Goal: Task Accomplishment & Management: Manage account settings

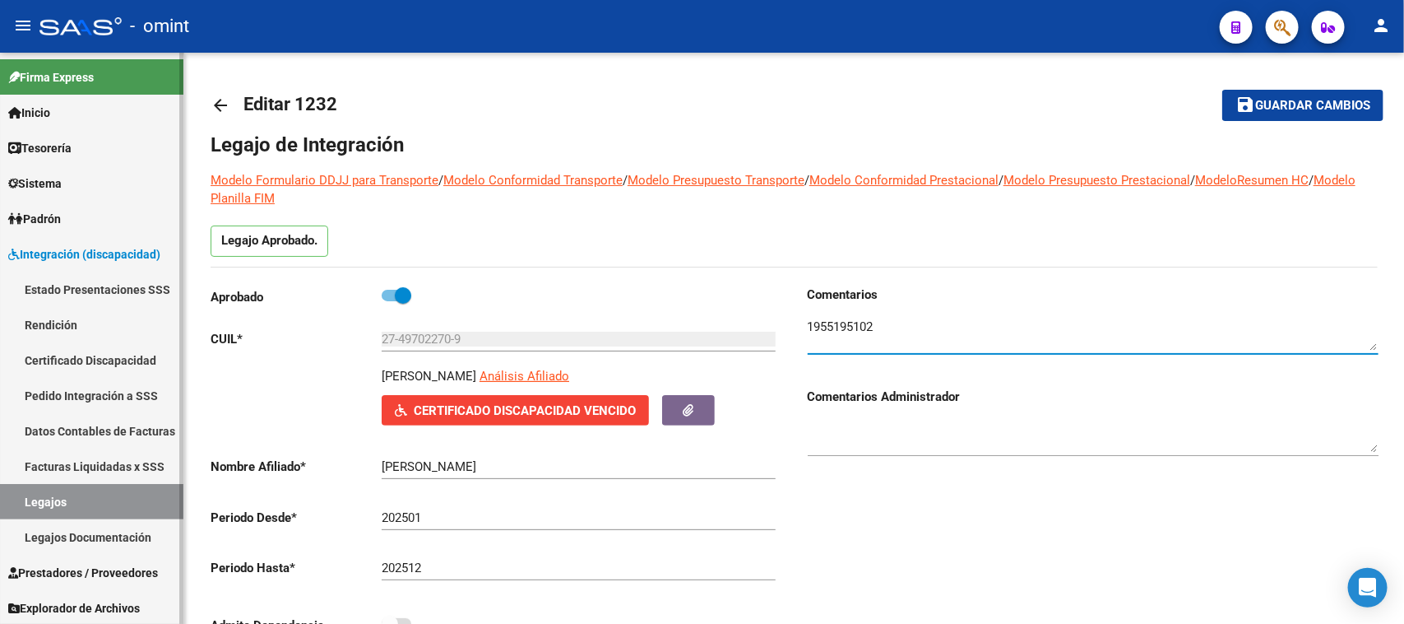
scroll to position [190, 0]
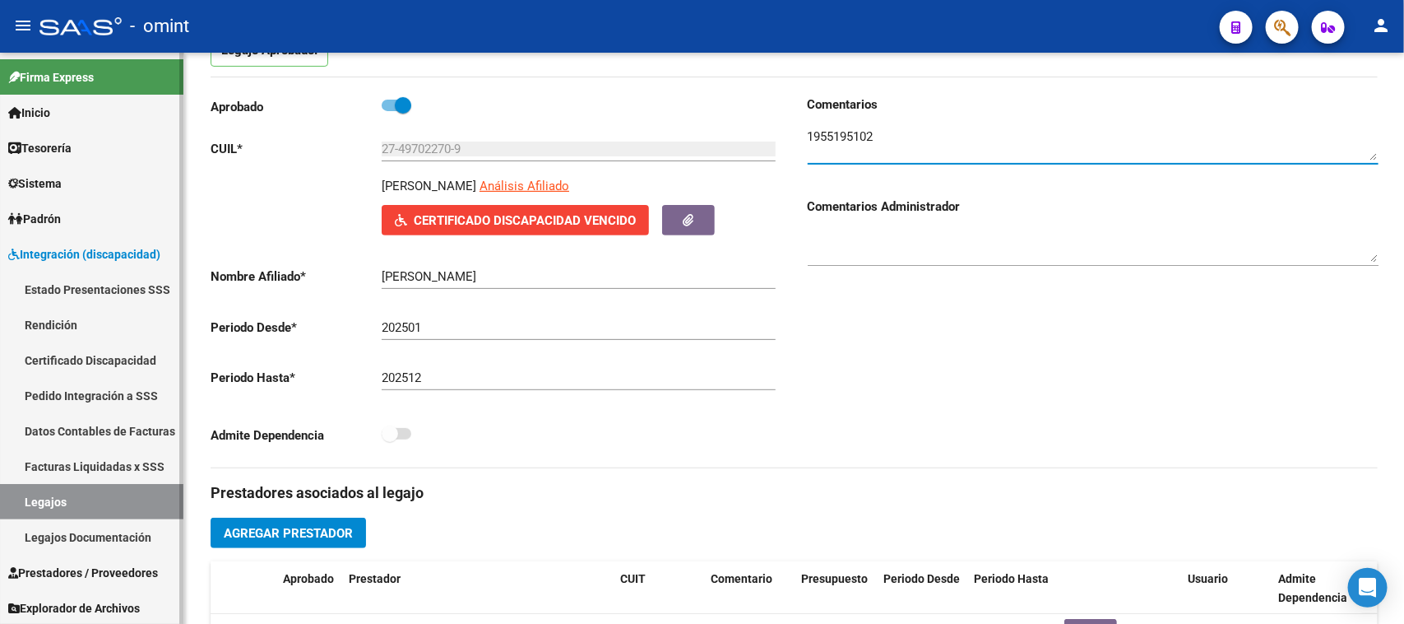
click at [105, 504] on link "Legajos" at bounding box center [91, 501] width 183 height 35
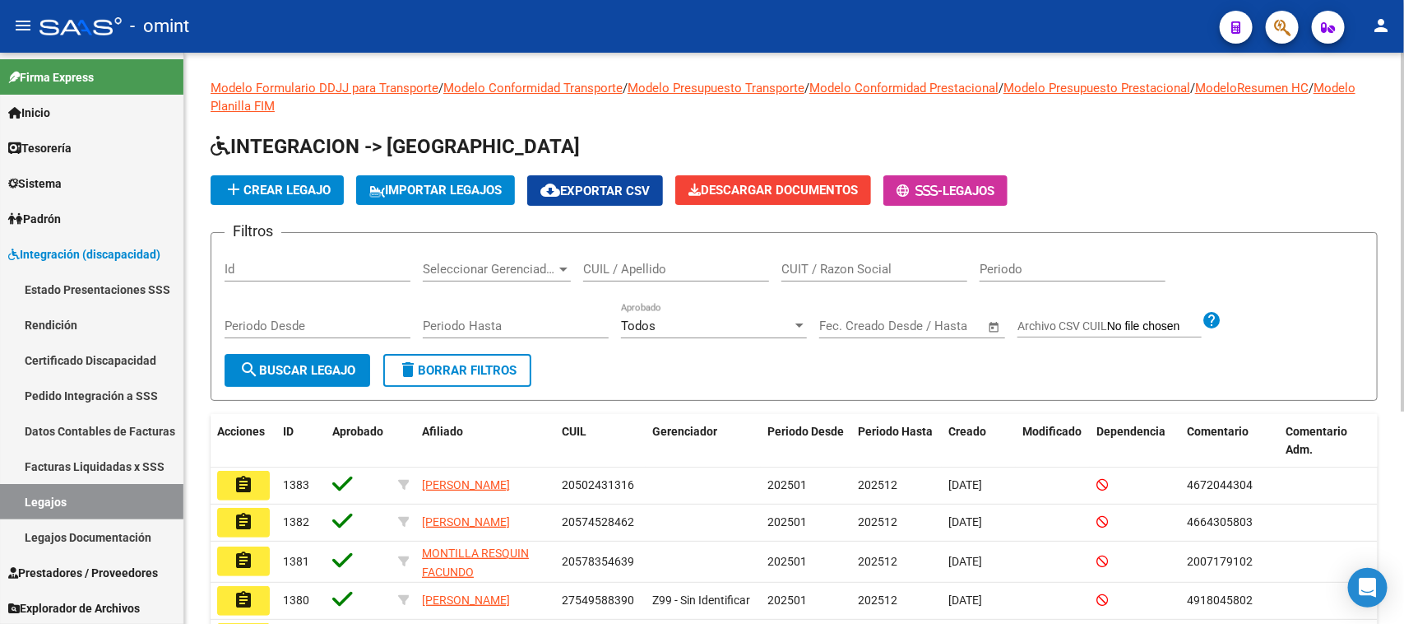
click at [648, 262] on input "CUIL / Apellido" at bounding box center [676, 269] width 186 height 15
type input "hegi"
click at [272, 356] on button "search Buscar Legajo" at bounding box center [298, 370] width 146 height 33
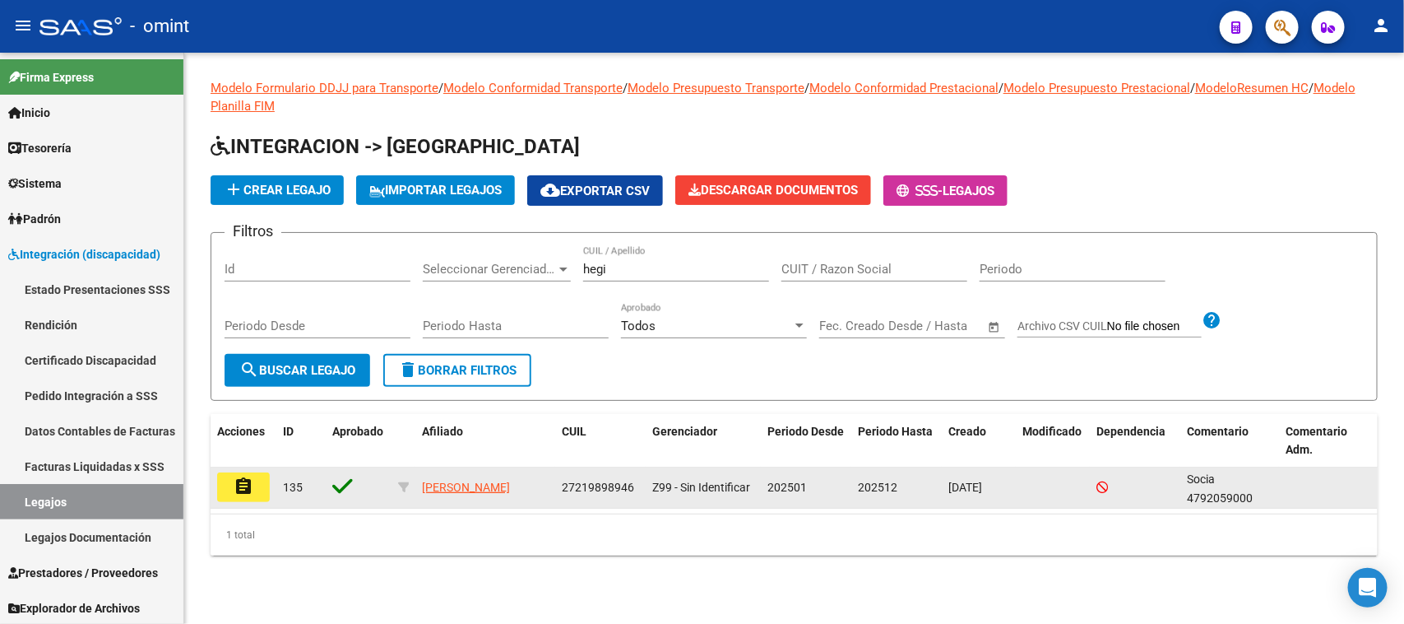
click at [261, 472] on button "assignment" at bounding box center [243, 487] width 53 height 30
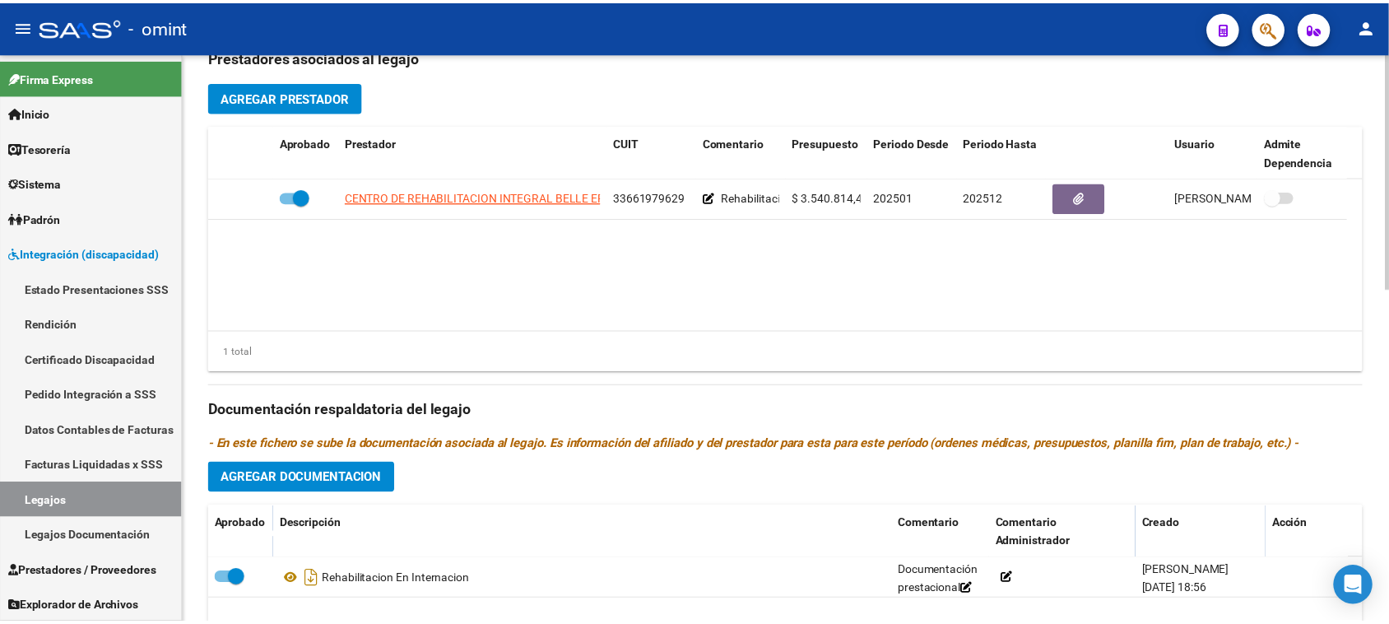
scroll to position [514, 0]
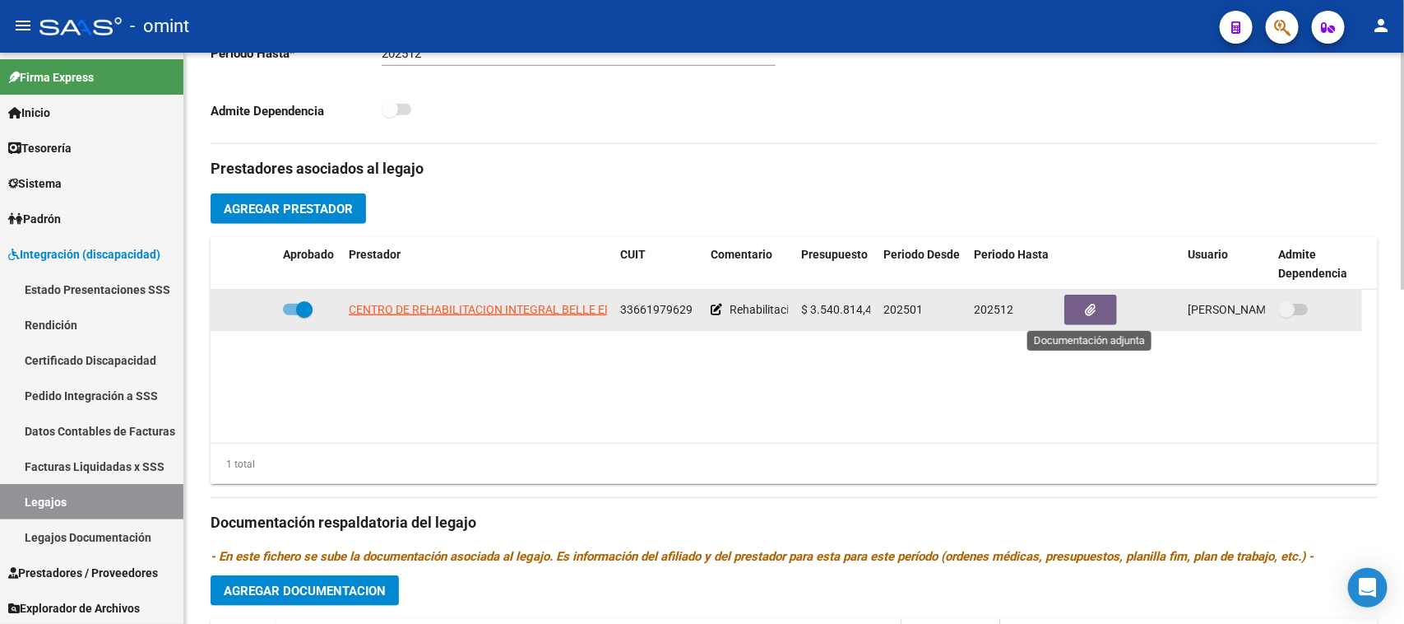
click at [1105, 309] on button "button" at bounding box center [1091, 310] width 53 height 30
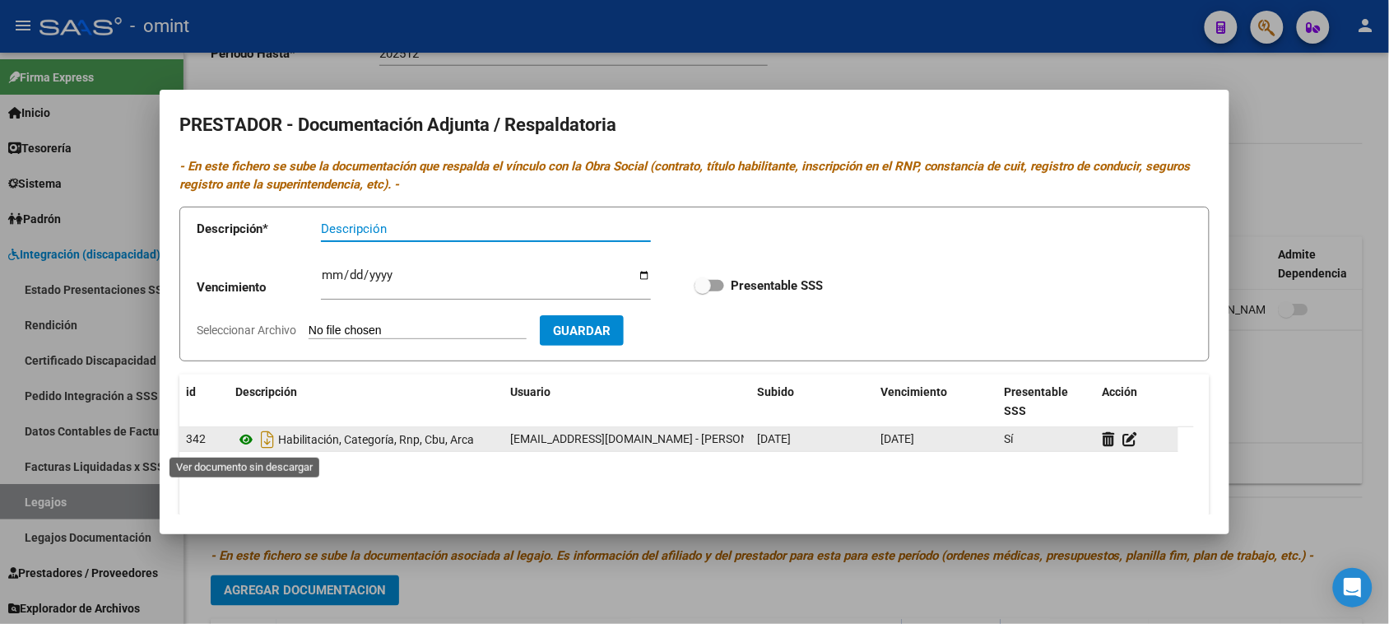
click at [241, 439] on icon at bounding box center [245, 439] width 21 height 20
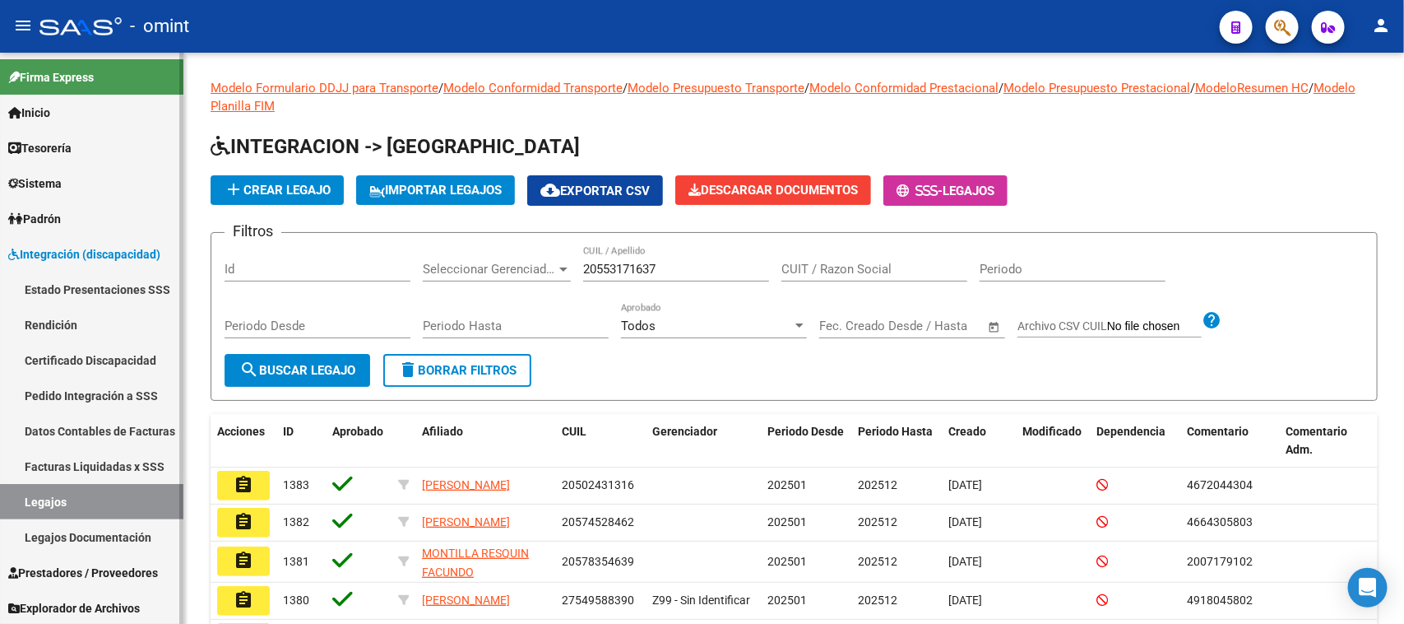
click at [91, 192] on link "Sistema" at bounding box center [91, 182] width 183 height 35
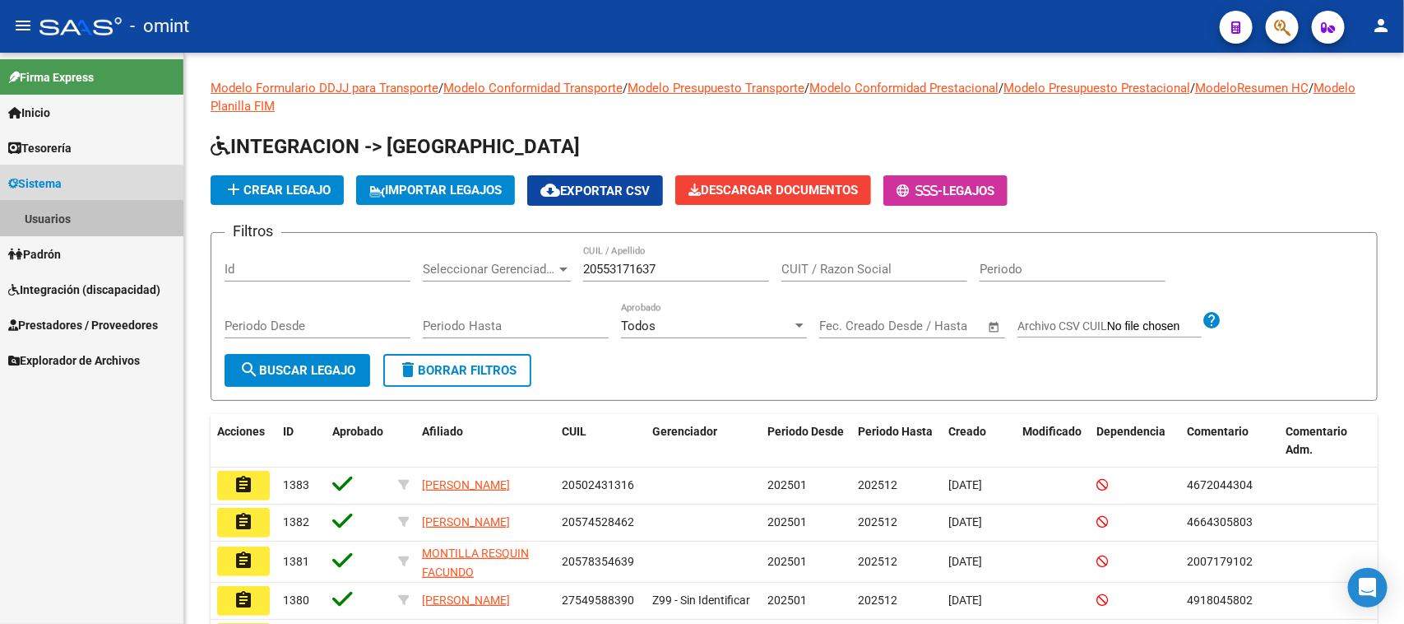
click at [88, 234] on link "Usuarios" at bounding box center [91, 218] width 183 height 35
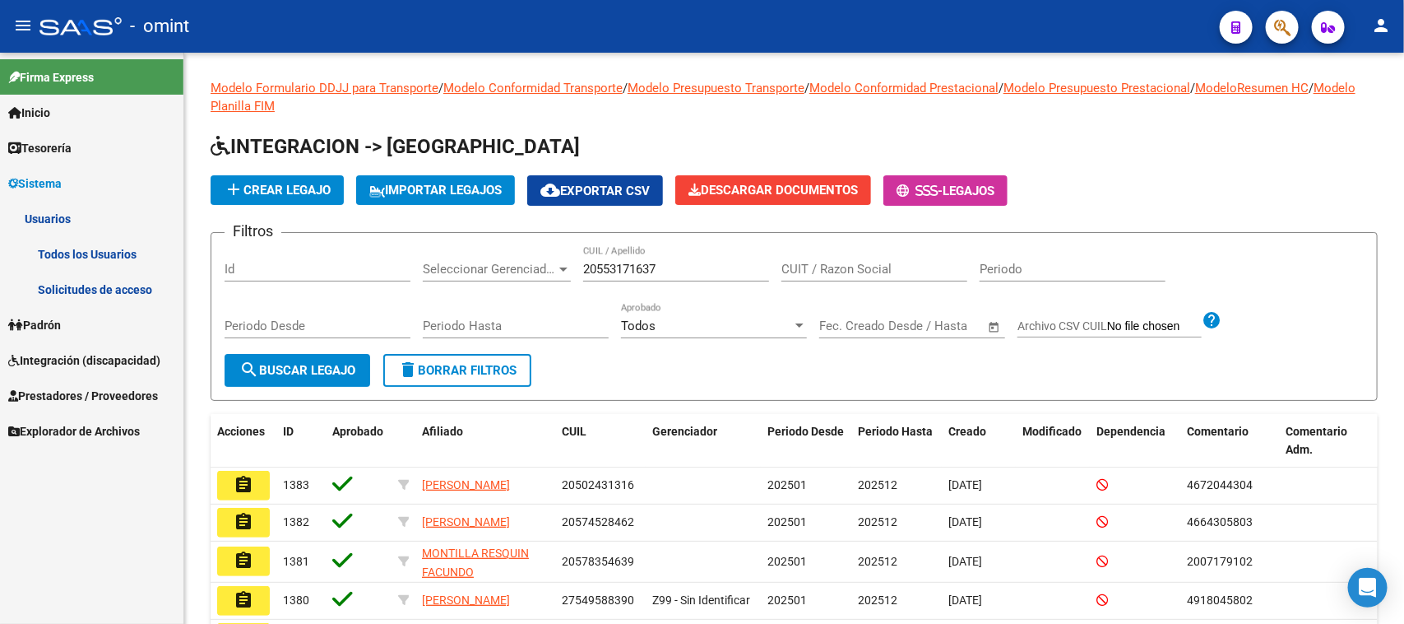
click at [77, 285] on link "Solicitudes de acceso" at bounding box center [91, 289] width 183 height 35
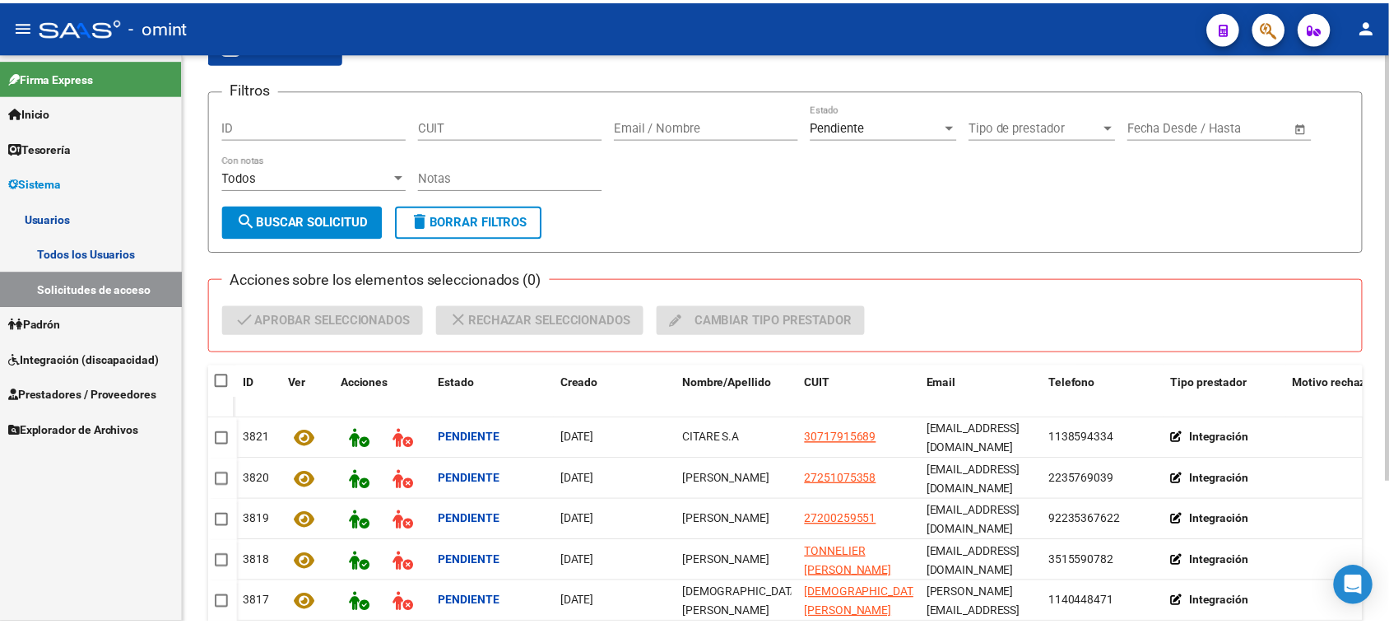
scroll to position [187, 0]
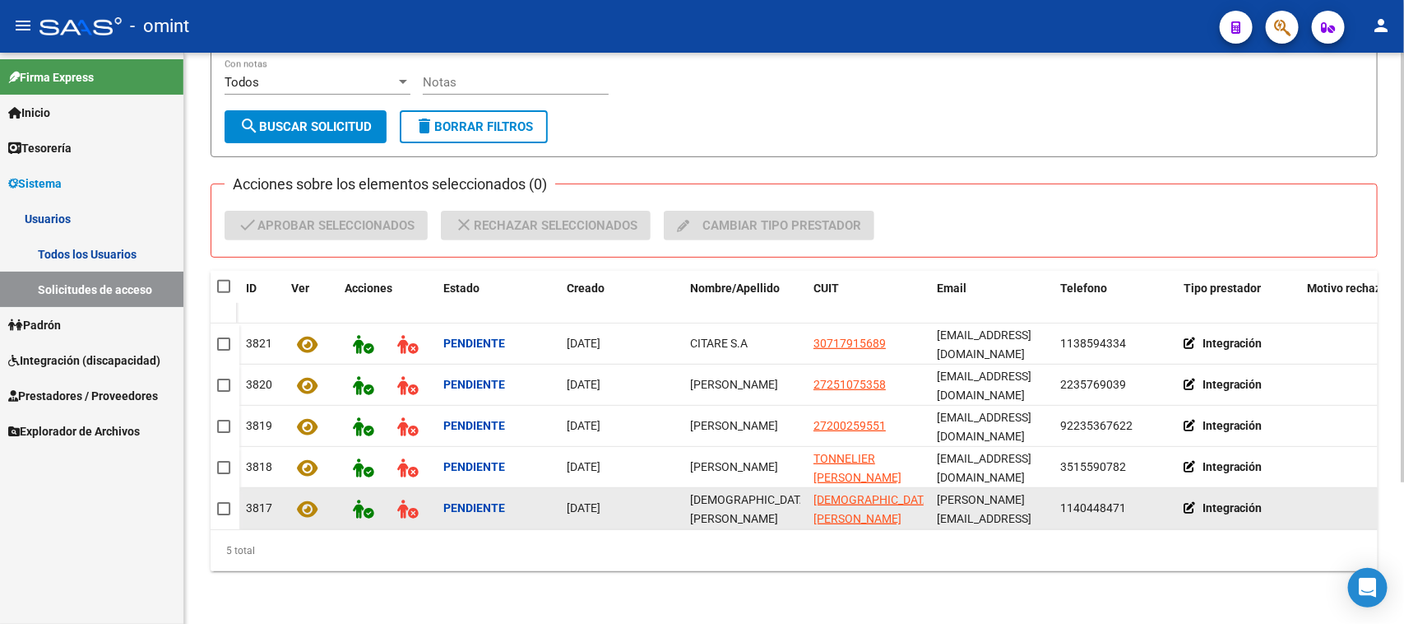
click at [731, 493] on span "[DEMOGRAPHIC_DATA] [PERSON_NAME]" at bounding box center [750, 509] width 120 height 32
copy span "[DEMOGRAPHIC_DATA] [PERSON_NAME]"
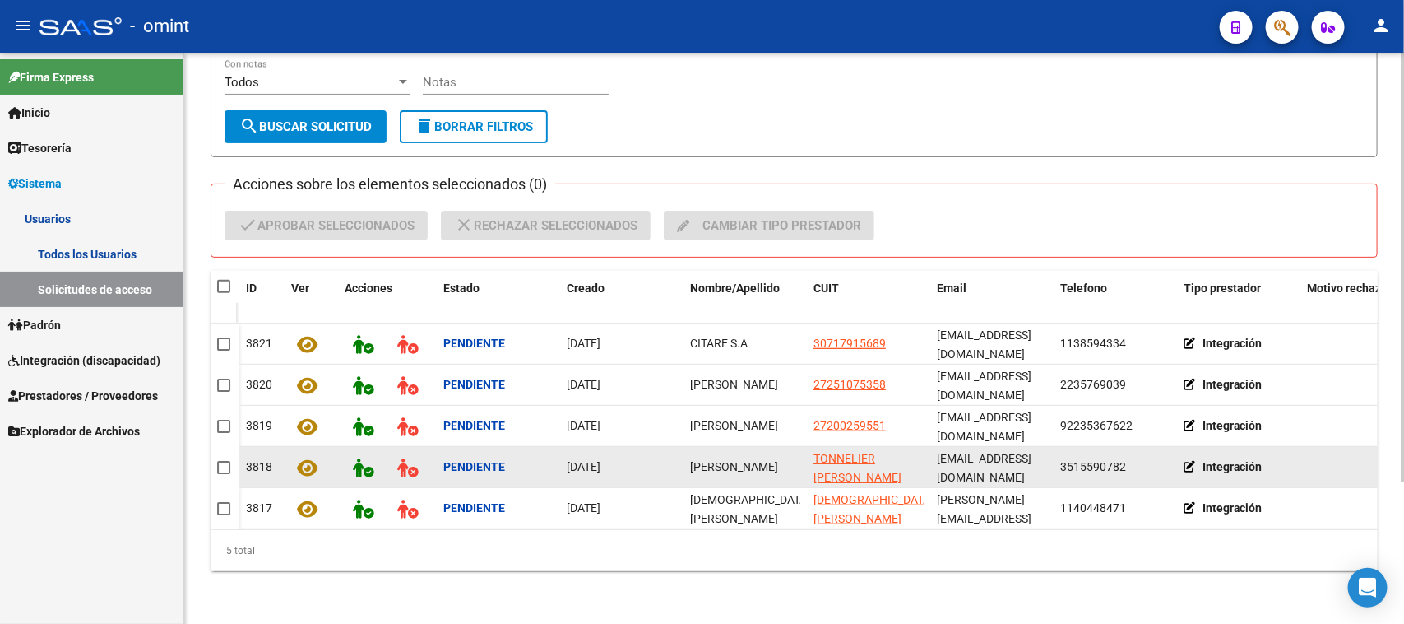
click at [722, 460] on span "[PERSON_NAME]" at bounding box center [734, 466] width 88 height 13
copy span "[PERSON_NAME]"
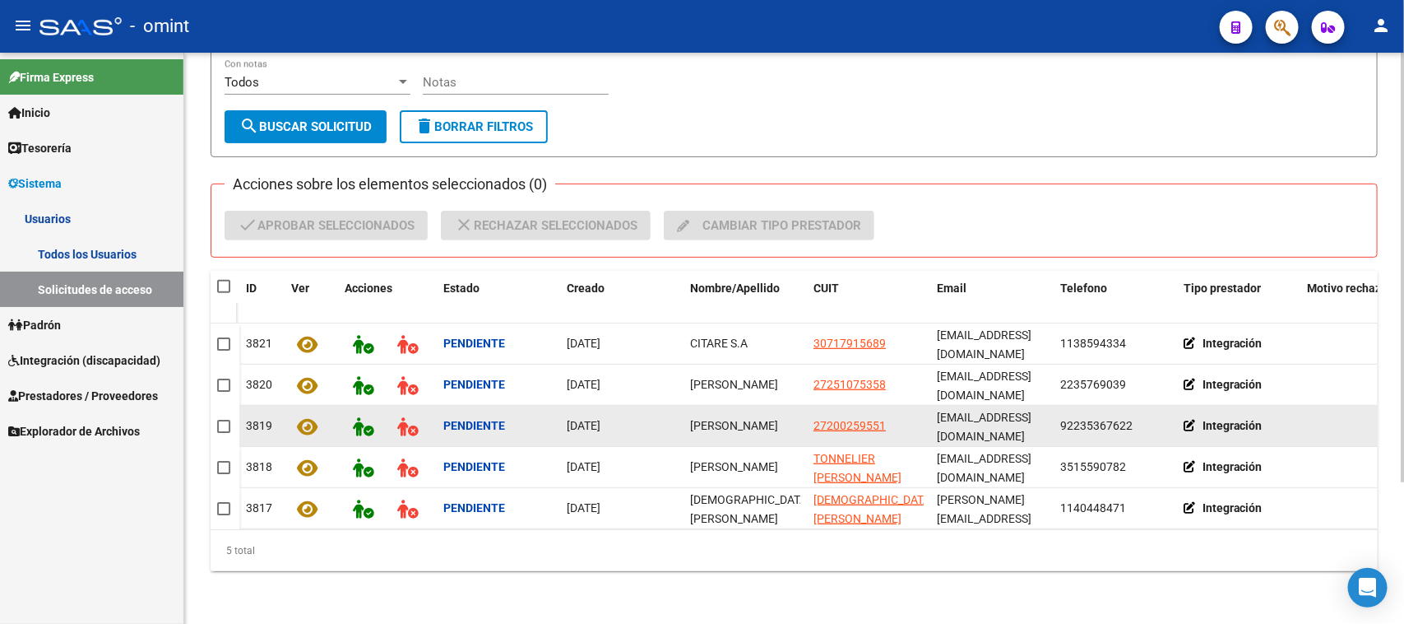
click at [734, 419] on span "[PERSON_NAME]" at bounding box center [734, 425] width 88 height 13
copy span "[PERSON_NAME]"
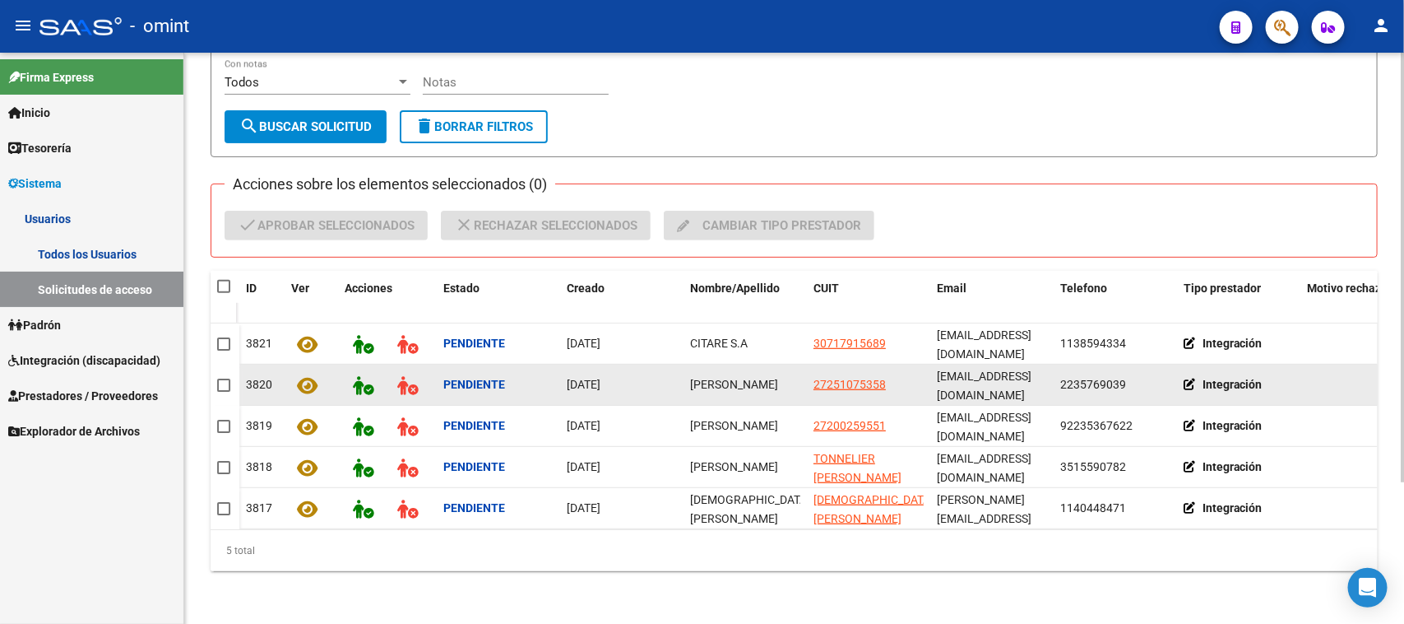
click at [736, 378] on span "[PERSON_NAME]" at bounding box center [734, 384] width 88 height 13
copy span "[PERSON_NAME]"
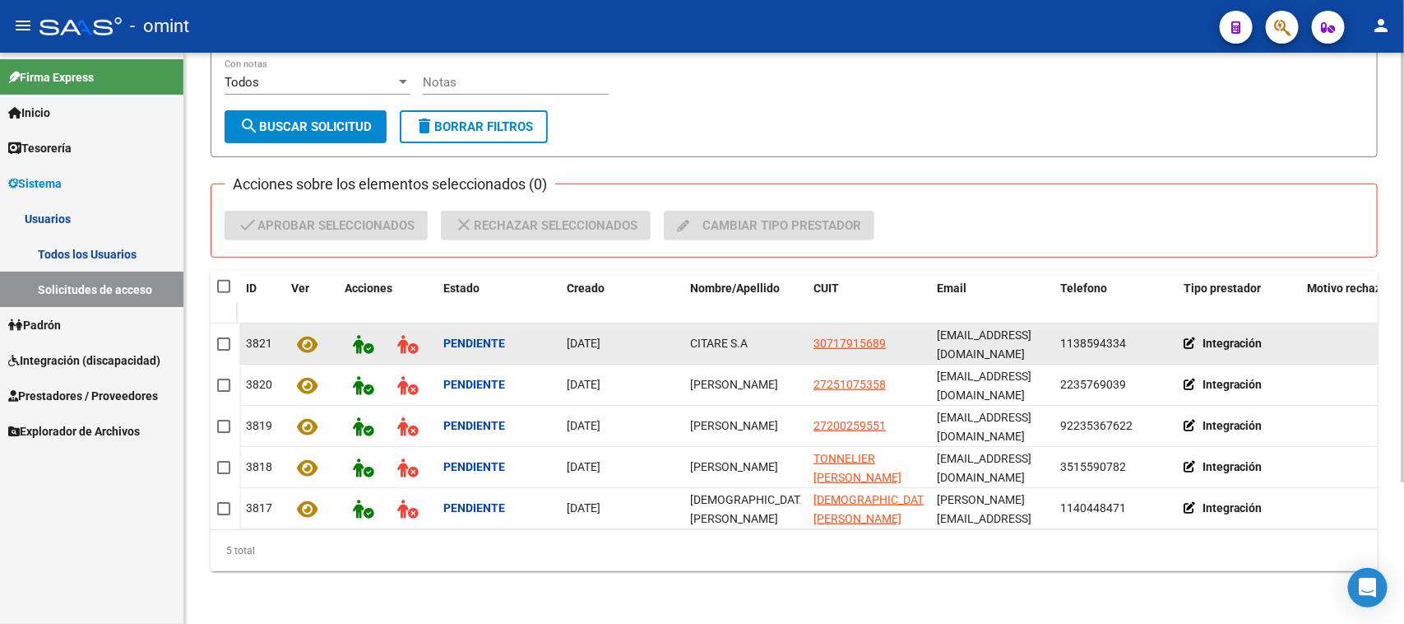
click at [738, 338] on span "CITARE S.A" at bounding box center [719, 343] width 58 height 13
copy span "CITARE S.A"
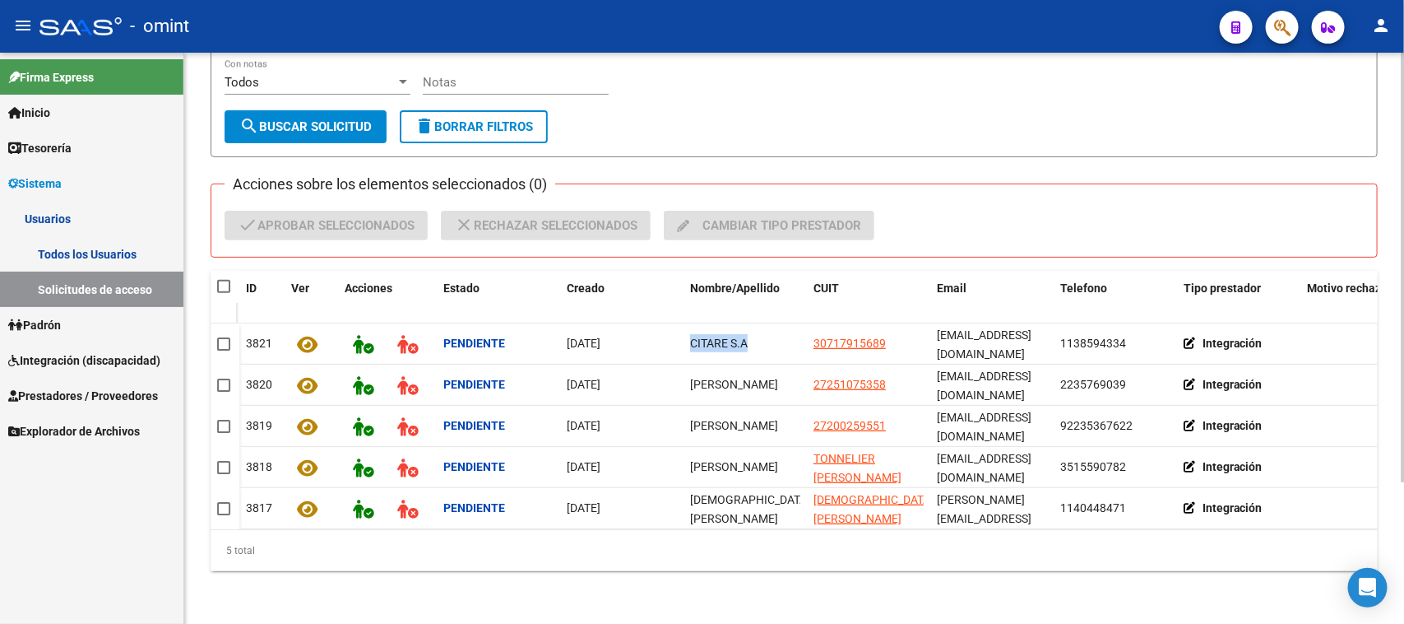
click at [220, 281] on span at bounding box center [223, 286] width 13 height 13
click at [223, 293] on input "checkbox" at bounding box center [223, 293] width 1 height 1
checkbox input "true"
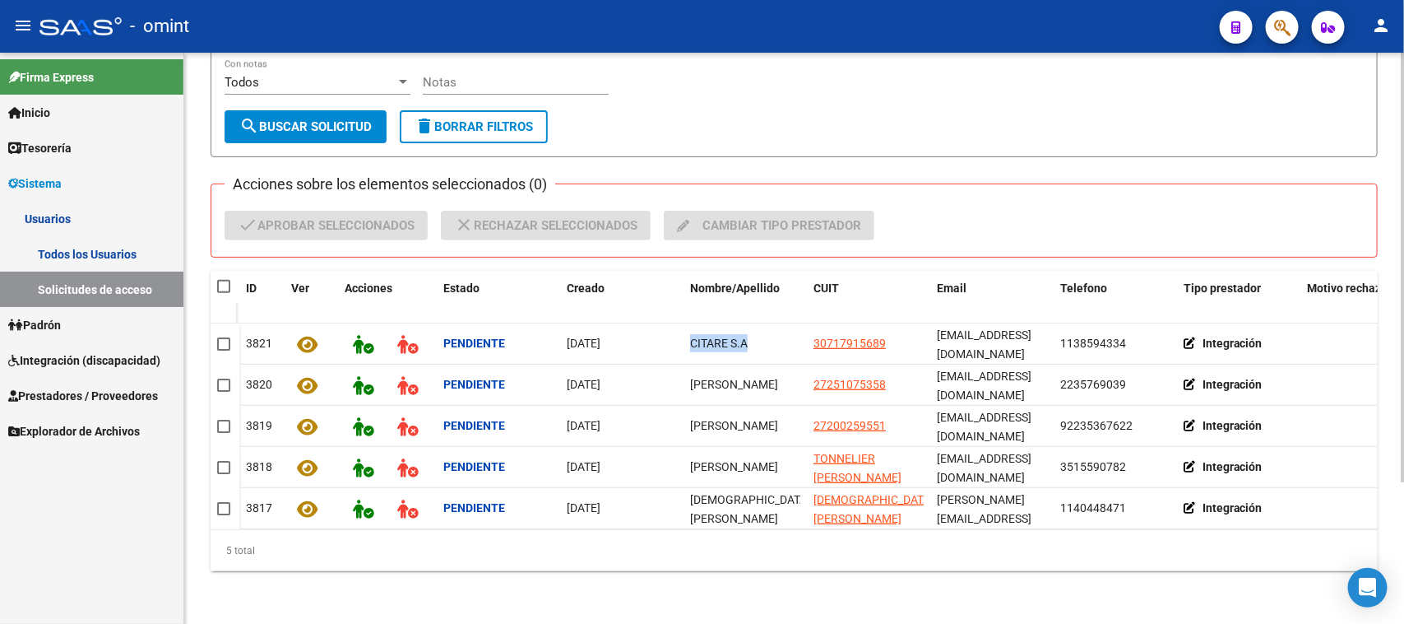
checkbox input "true"
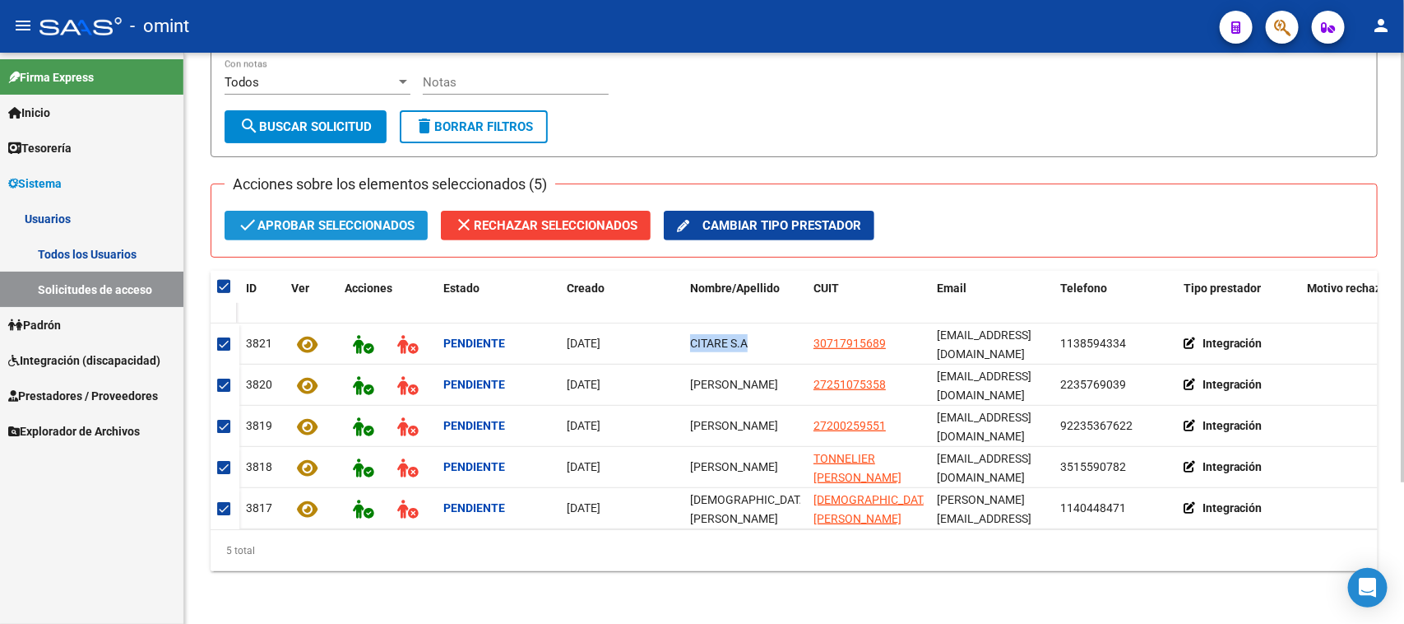
click at [302, 212] on span "check Aprobar seleccionados" at bounding box center [326, 226] width 177 height 30
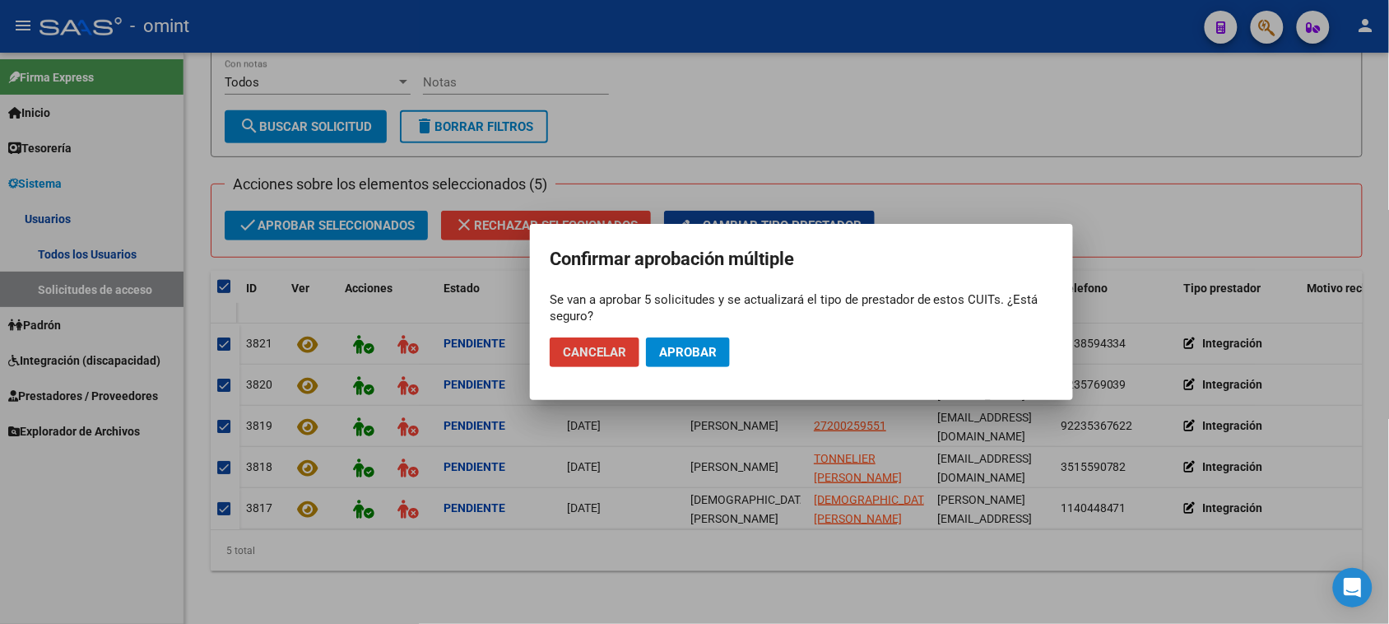
click at [684, 358] on span "Aprobar" at bounding box center [688, 352] width 58 height 15
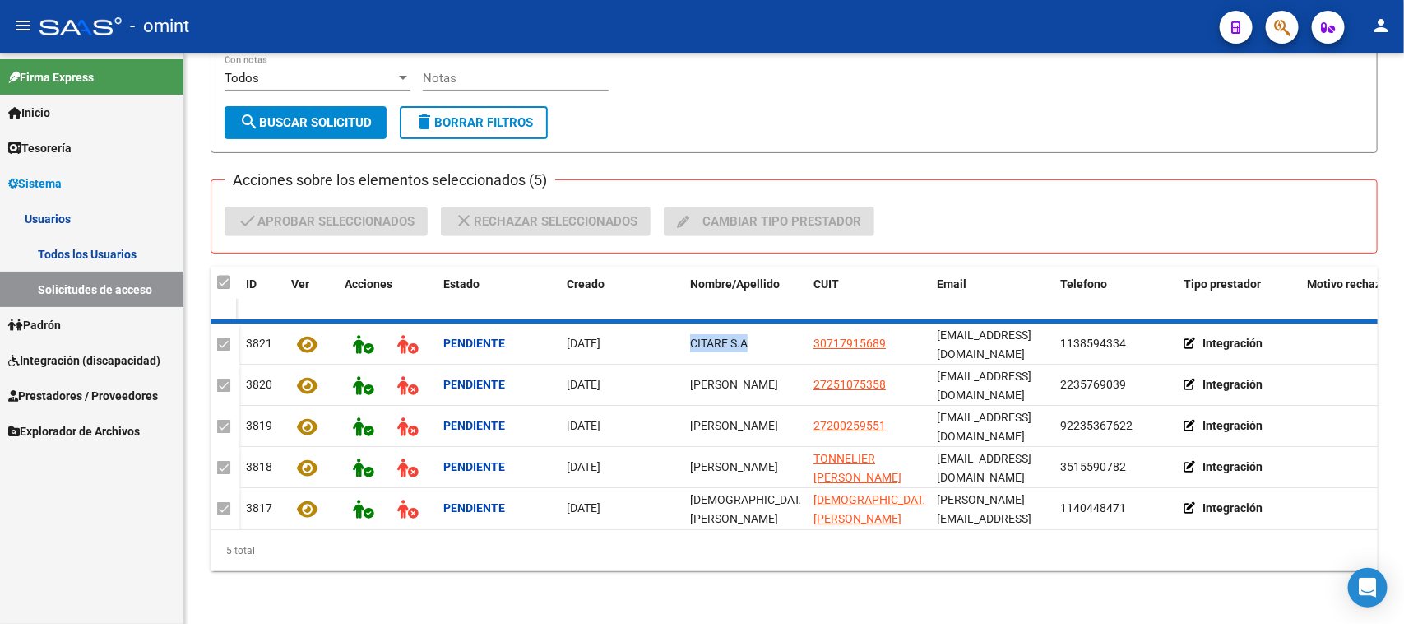
checkbox input "false"
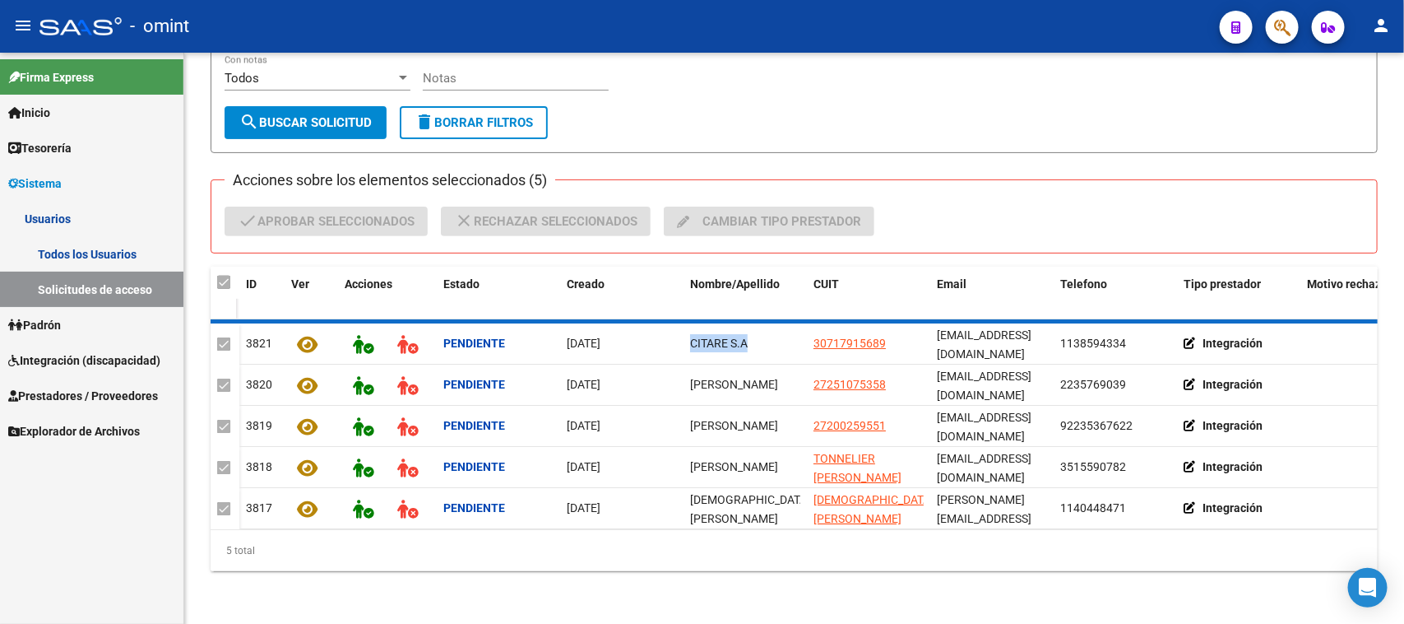
checkbox input "false"
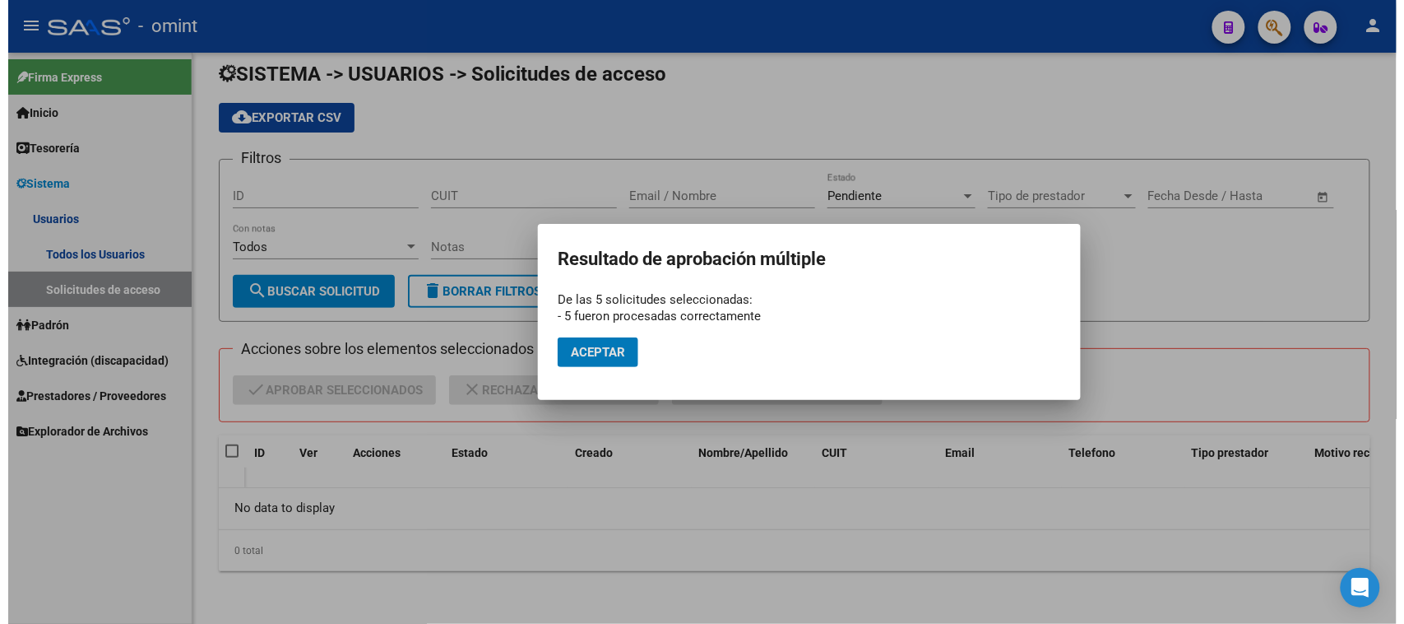
scroll to position [15, 0]
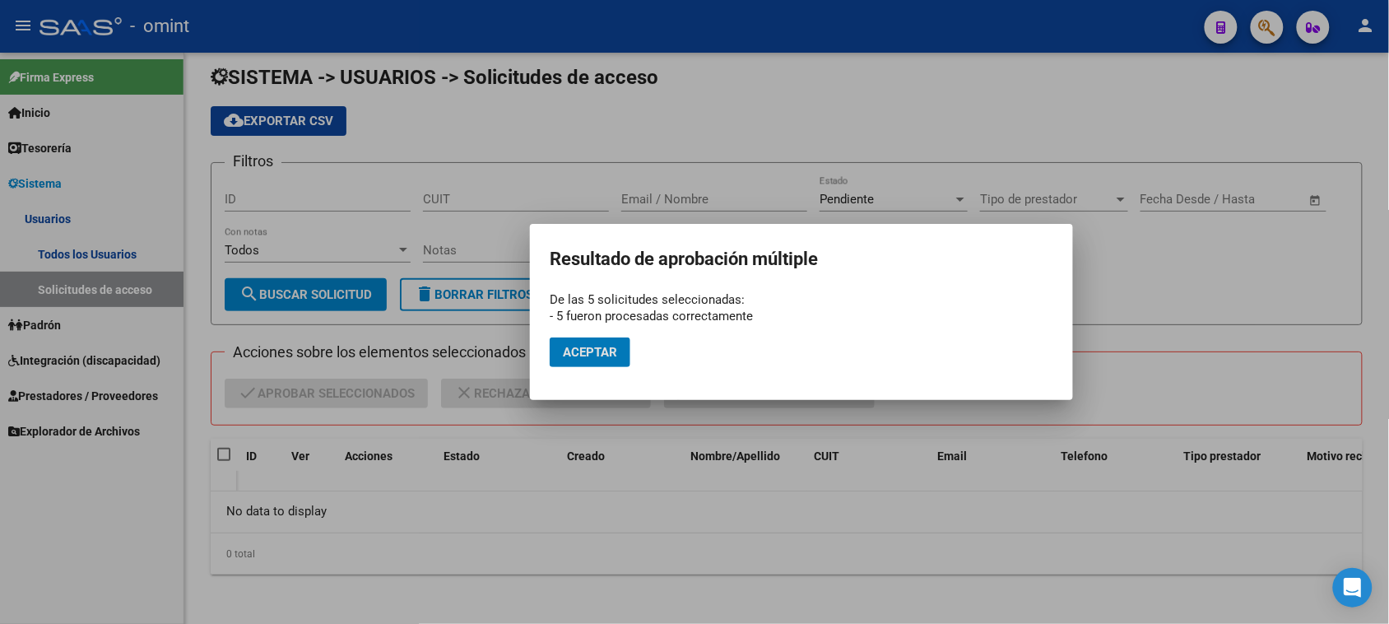
click at [585, 355] on span "Aceptar" at bounding box center [590, 352] width 54 height 15
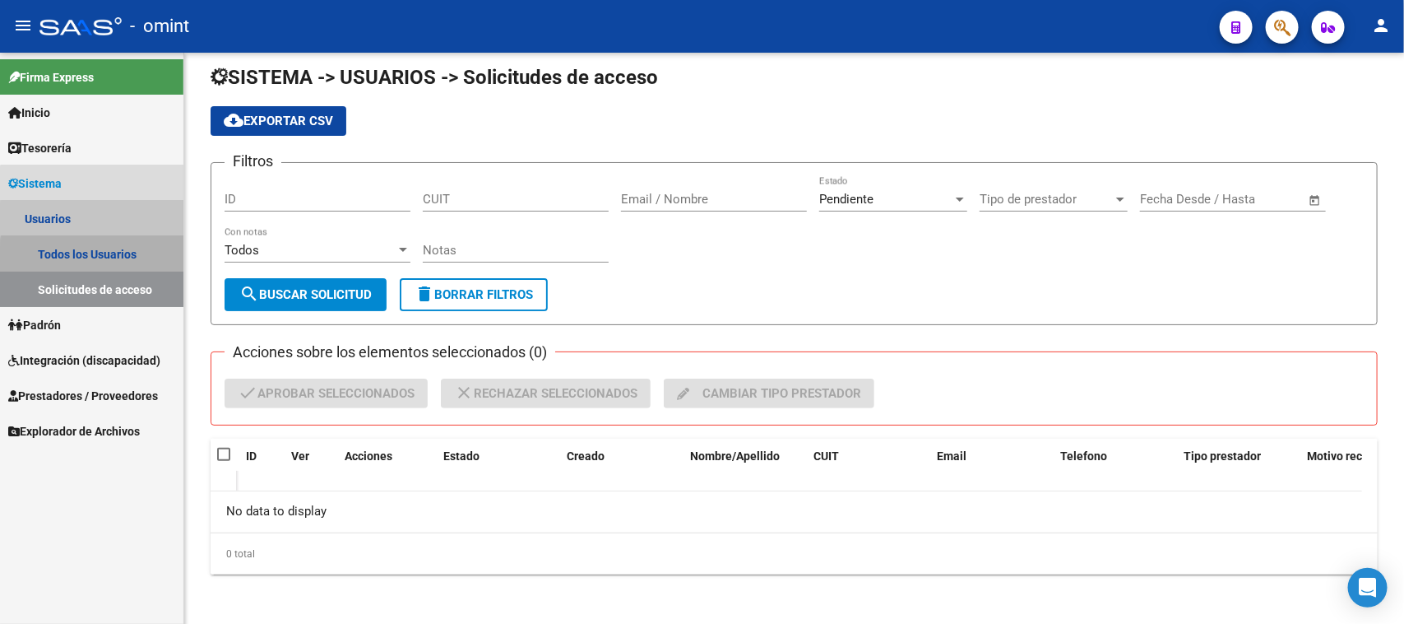
click at [157, 262] on link "Todos los Usuarios" at bounding box center [91, 253] width 183 height 35
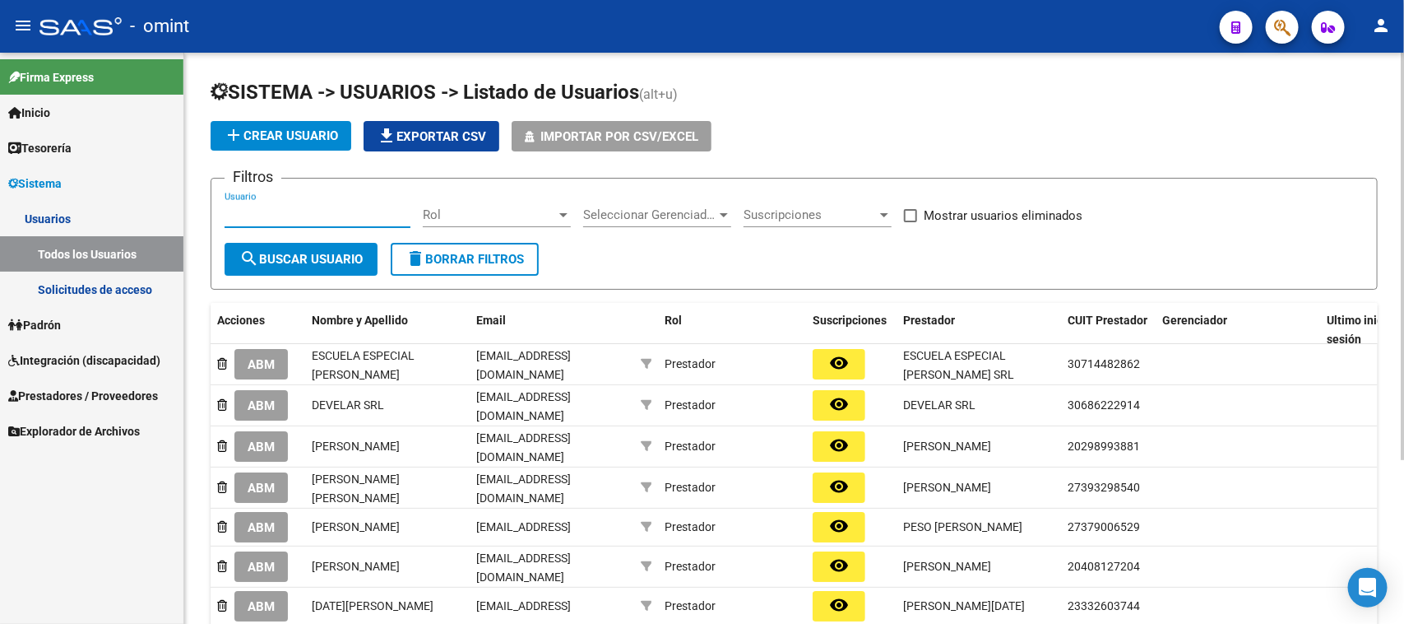
paste input "CITARE S.A"
drag, startPoint x: 348, startPoint y: 211, endPoint x: 329, endPoint y: 270, distance: 62.2
click at [347, 211] on input "CITARE S.A" at bounding box center [318, 214] width 186 height 15
type input "CITARE S.A"
click at [333, 247] on button "search Buscar Usuario" at bounding box center [301, 259] width 153 height 33
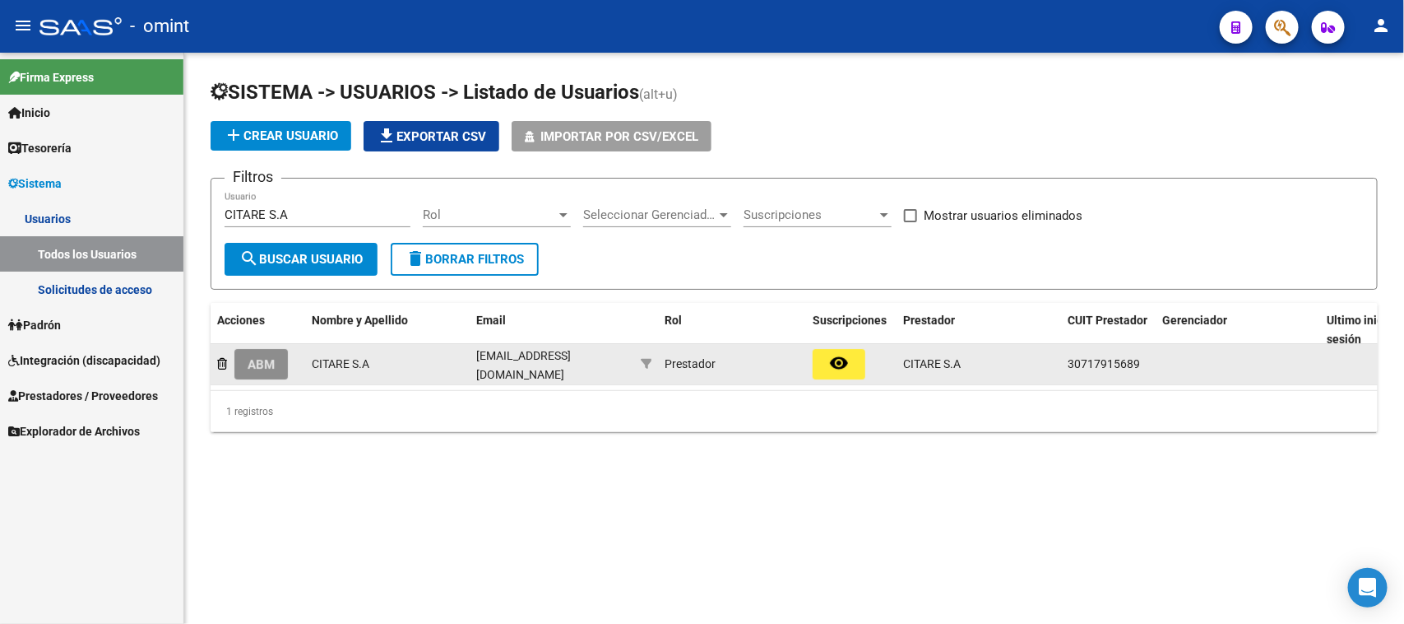
click at [260, 362] on span "ABM" at bounding box center [261, 364] width 27 height 15
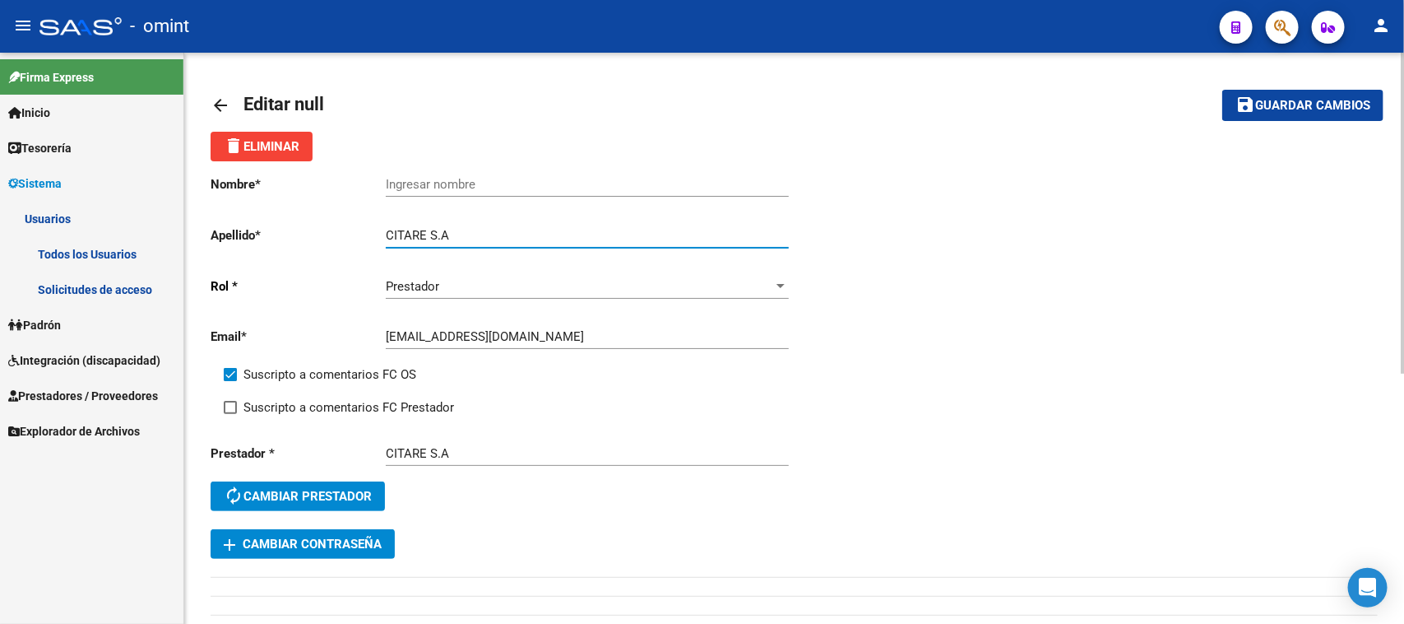
drag, startPoint x: 433, startPoint y: 231, endPoint x: 236, endPoint y: 235, distance: 196.7
click at [236, 235] on app-form-text-field "Apellido * CITARE S.A Ingresar apellido" at bounding box center [500, 235] width 578 height 15
type input "S.A"
click at [416, 174] on div "Ingresar nombre" at bounding box center [587, 178] width 403 height 35
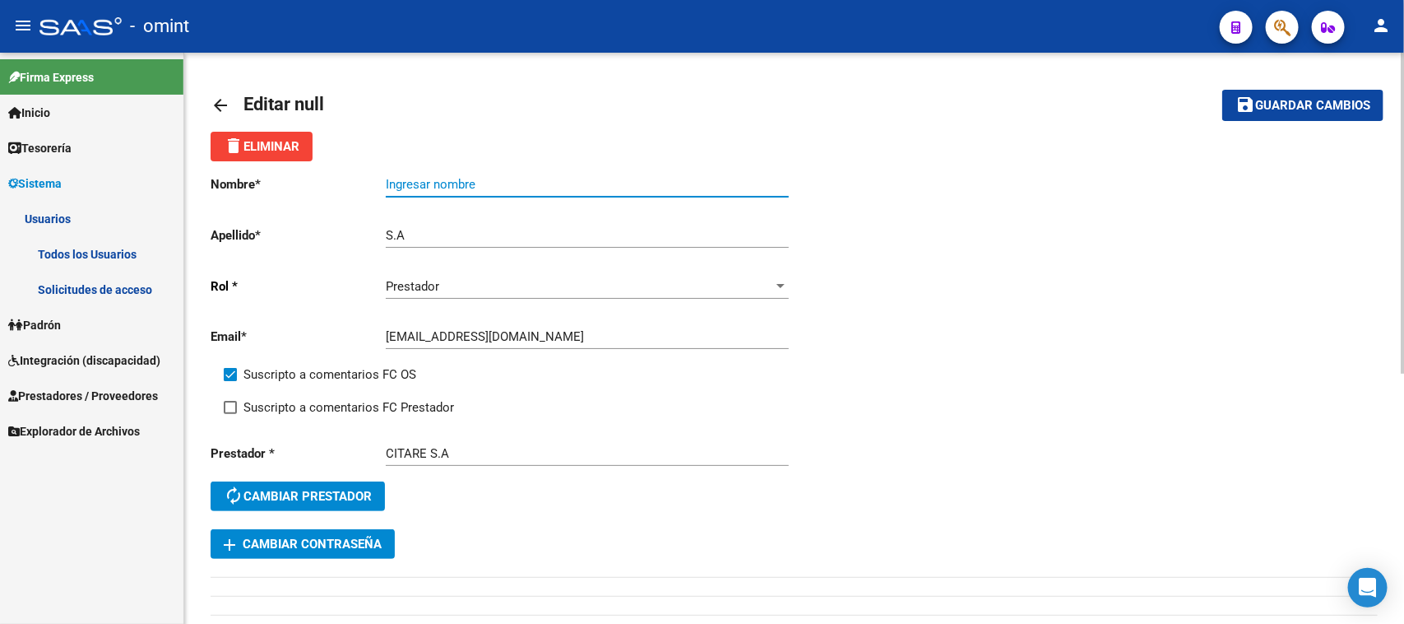
paste input "CITARE"
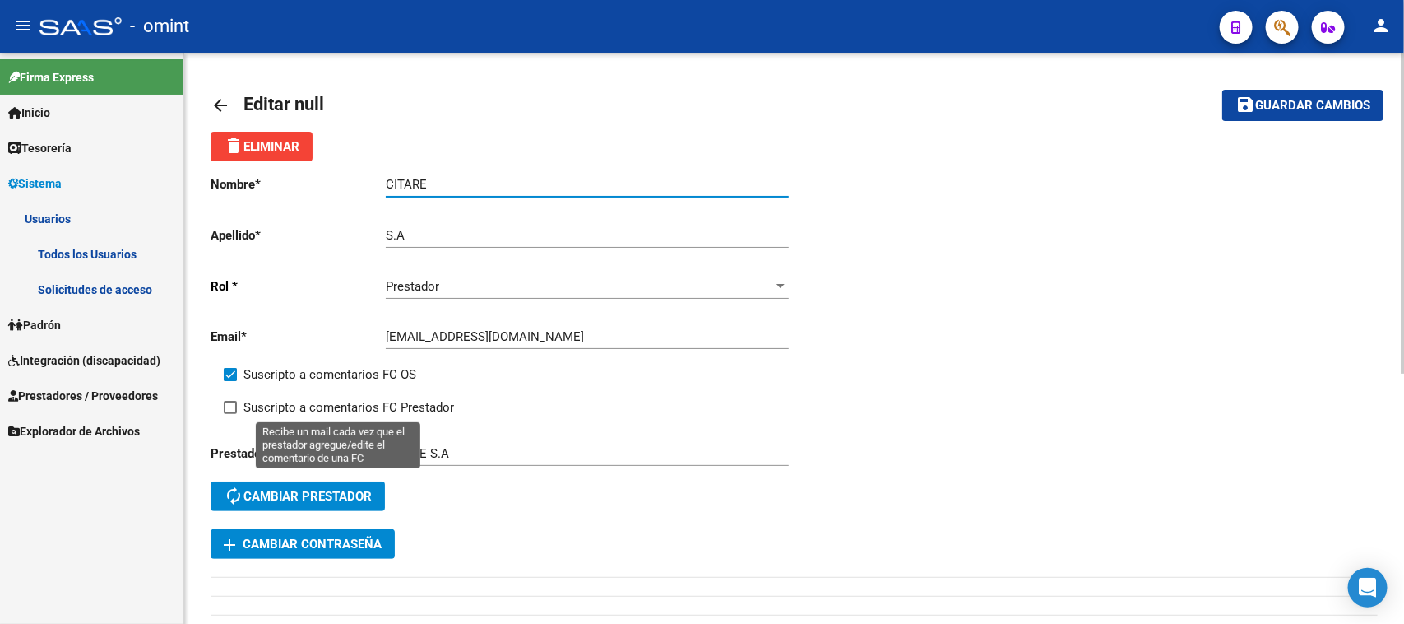
type input "CITARE"
click at [313, 397] on span "Suscripto a comentarios FC Prestador" at bounding box center [349, 407] width 211 height 20
click at [230, 414] on input "Suscripto a comentarios FC Prestador" at bounding box center [230, 414] width 1 height 1
checkbox input "true"
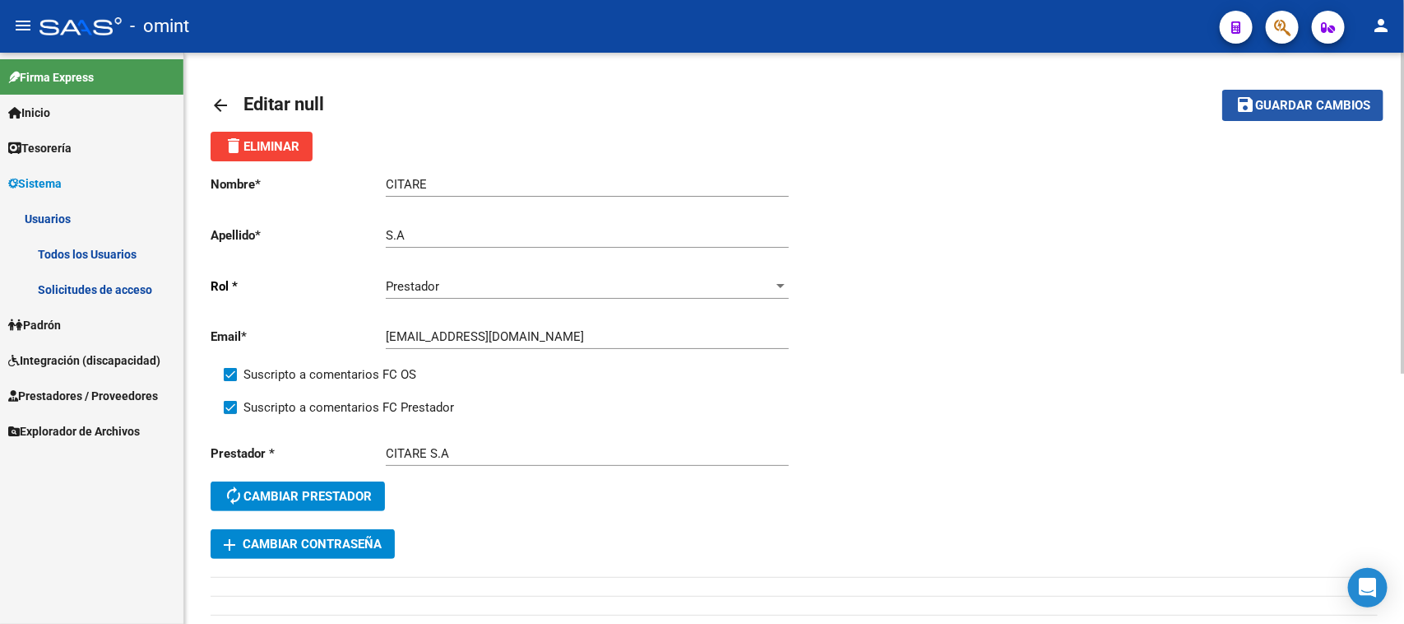
drag, startPoint x: 1265, startPoint y: 100, endPoint x: 646, endPoint y: 204, distance: 628.1
click at [1263, 100] on span "Guardar cambios" at bounding box center [1313, 106] width 115 height 15
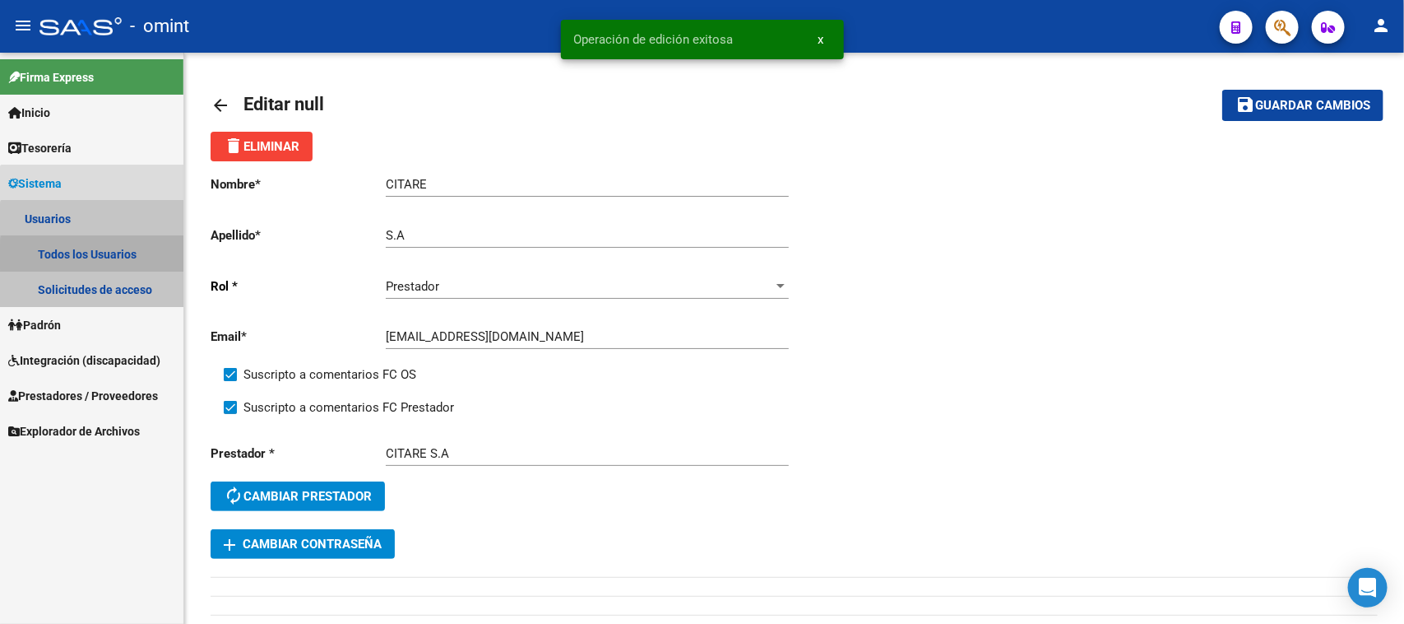
click at [109, 256] on link "Todos los Usuarios" at bounding box center [91, 253] width 183 height 35
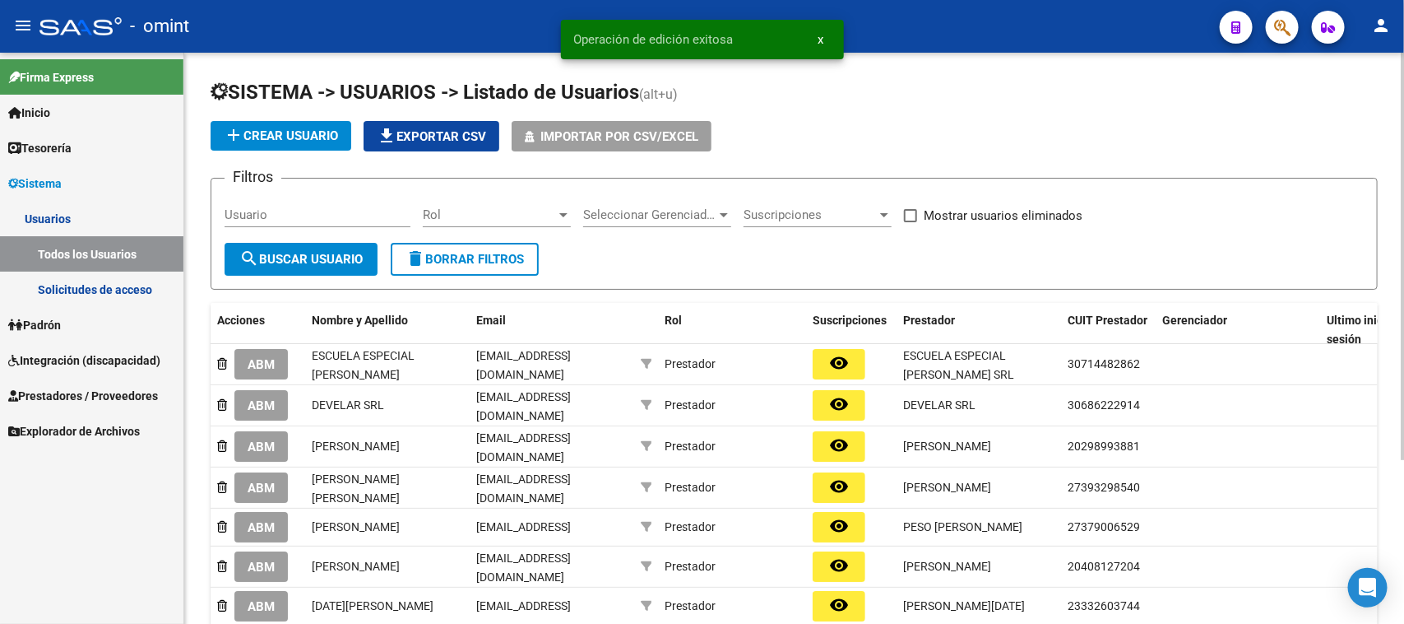
click at [304, 212] on input "Usuario" at bounding box center [318, 214] width 186 height 15
click at [248, 223] on div "Usuario" at bounding box center [318, 209] width 186 height 35
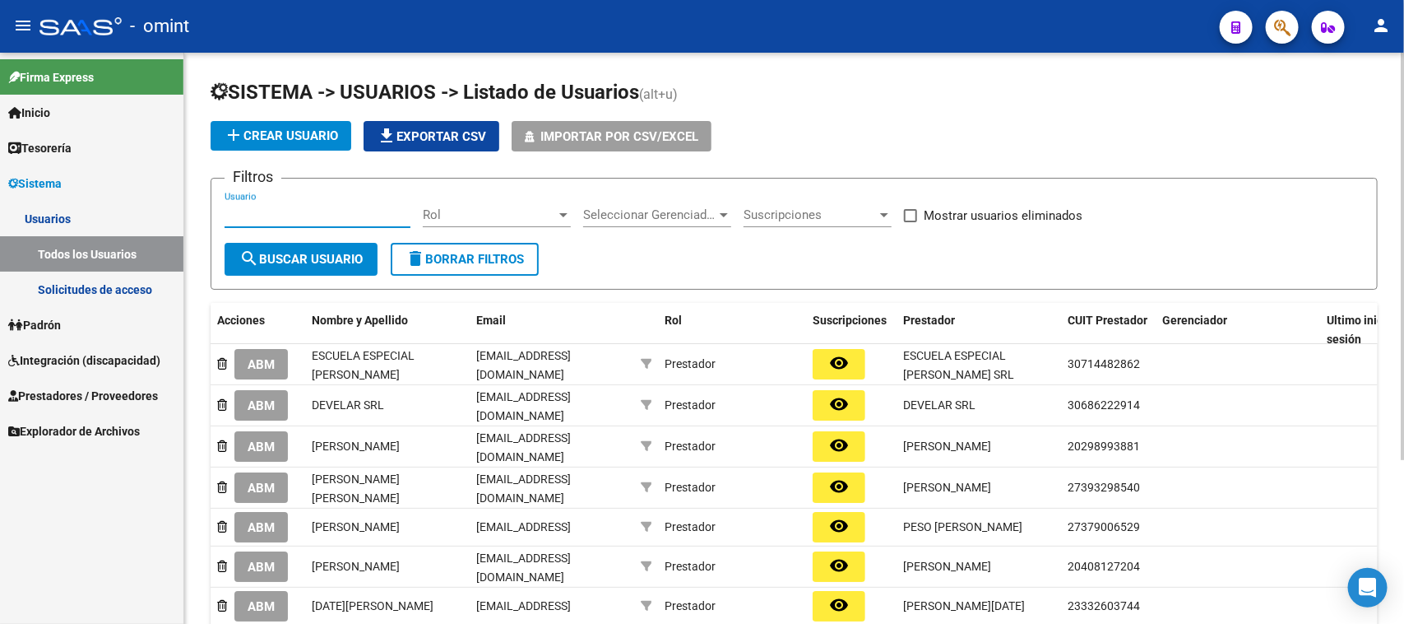
paste input "[PERSON_NAME]"
click at [269, 262] on span "search Buscar Usuario" at bounding box center [300, 259] width 123 height 15
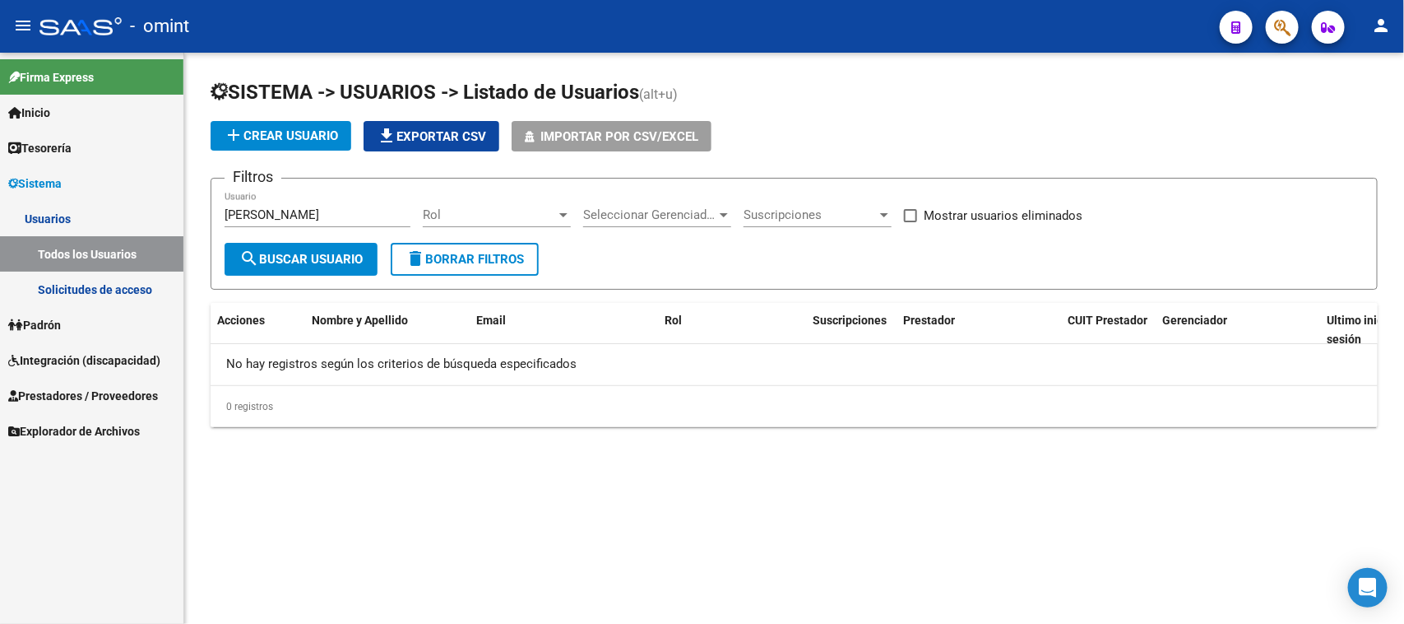
click at [302, 222] on div "[PERSON_NAME] Usuario" at bounding box center [318, 209] width 186 height 35
drag, startPoint x: 278, startPoint y: 211, endPoint x: 101, endPoint y: 211, distance: 176.9
click at [112, 211] on mat-sidenav-container "Firma Express Inicio Calendario SSS Instructivos Contacto OS Tesorería Extracto…" at bounding box center [702, 338] width 1404 height 571
type input "Maffioni"
click at [282, 252] on span "search Buscar Usuario" at bounding box center [300, 259] width 123 height 15
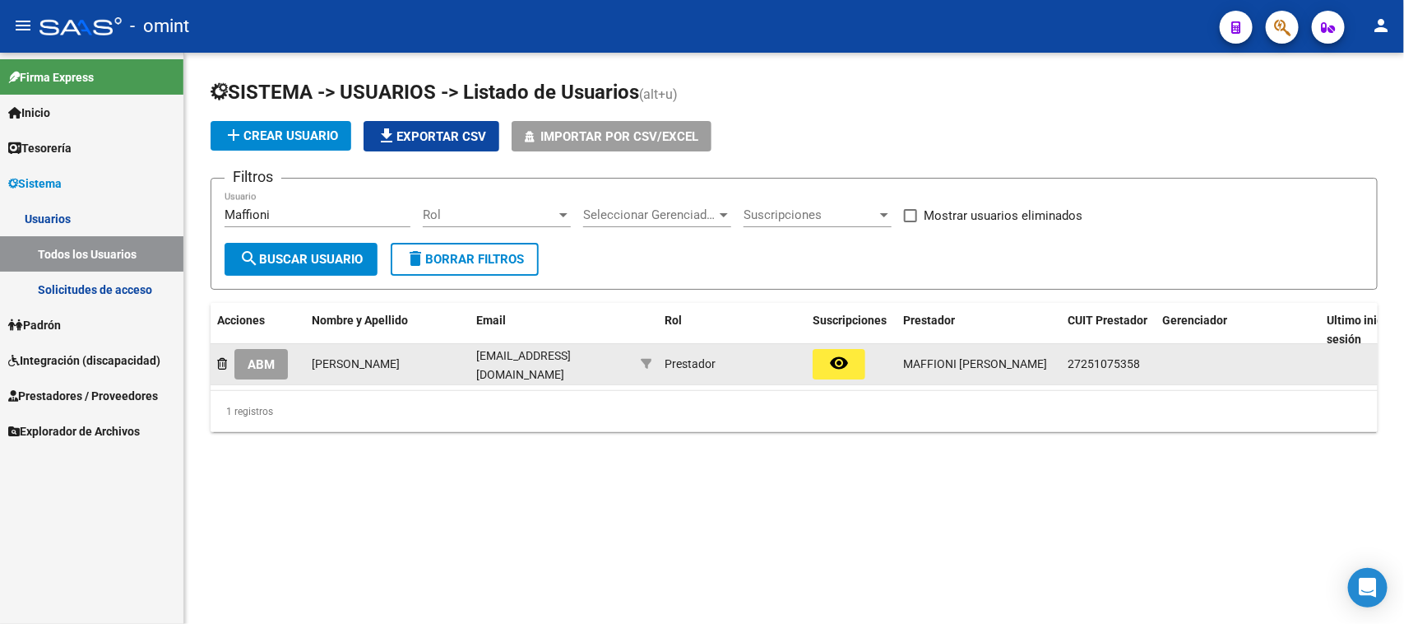
click at [262, 364] on span "ABM" at bounding box center [261, 364] width 27 height 15
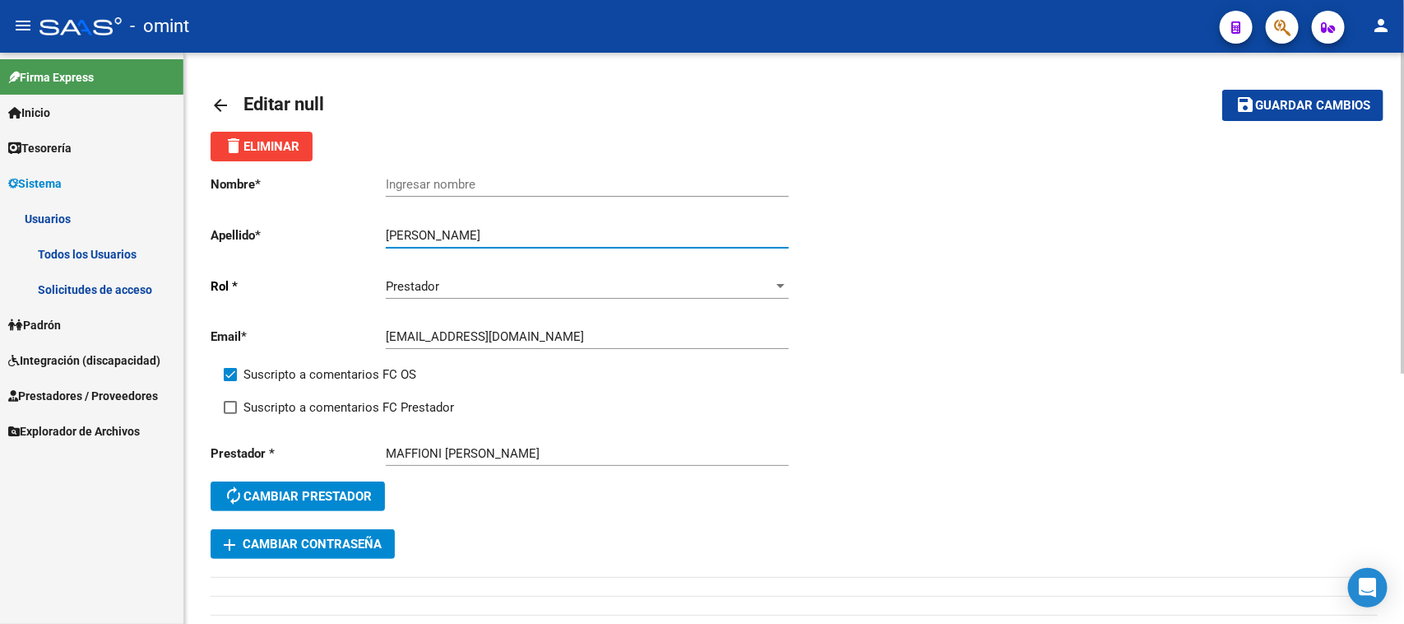
drag, startPoint x: 441, startPoint y: 231, endPoint x: 290, endPoint y: 248, distance: 151.5
click at [290, 248] on div "Nombre * Ingresar nombre Apellido * [PERSON_NAME] Ingresar apellido [PERSON_NAM…" at bounding box center [503, 345] width 584 height 368
type input "Maffioni"
click at [486, 186] on input "Ingresar nombre" at bounding box center [587, 184] width 403 height 15
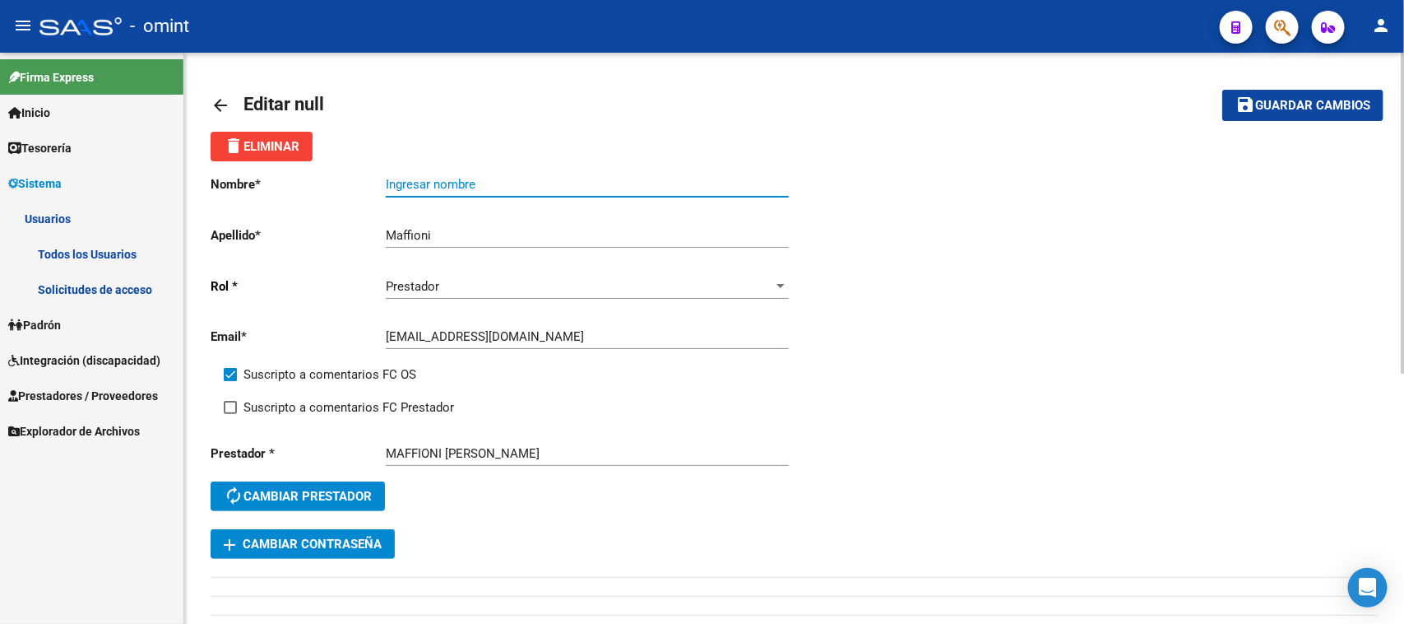
paste input "[GEOGRAPHIC_DATA]"
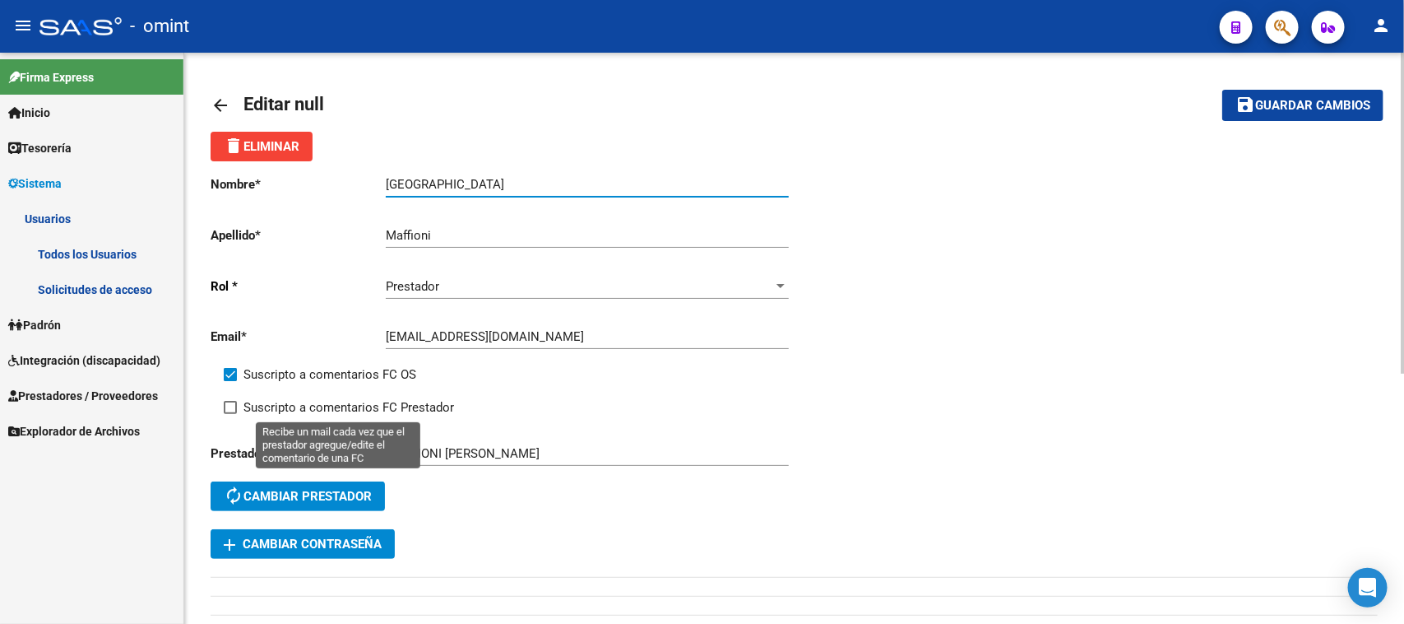
type input "[GEOGRAPHIC_DATA]"
click at [348, 409] on span "Suscripto a comentarios FC Prestador" at bounding box center [349, 407] width 211 height 20
click at [230, 414] on input "Suscripto a comentarios FC Prestador" at bounding box center [230, 414] width 1 height 1
checkbox input "true"
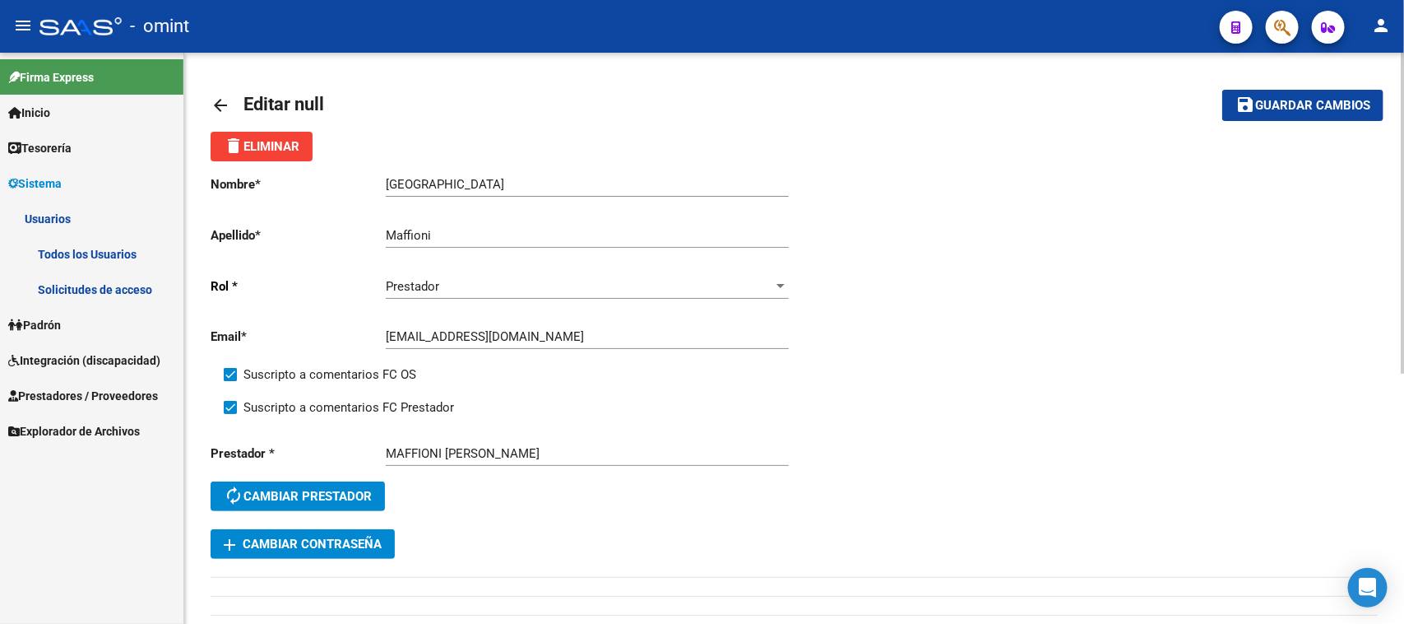
drag, startPoint x: 1285, startPoint y: 108, endPoint x: 1215, endPoint y: 124, distance: 71.8
click at [1285, 107] on span "Guardar cambios" at bounding box center [1313, 106] width 115 height 15
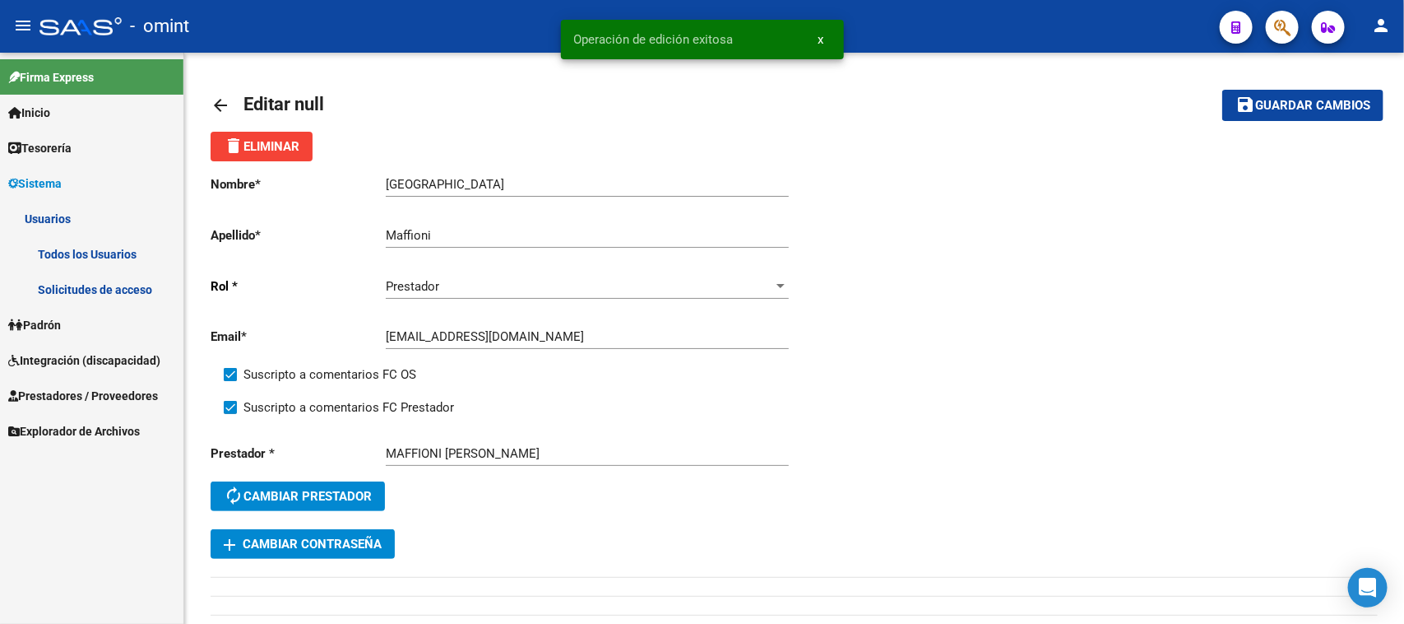
click at [107, 260] on link "Todos los Usuarios" at bounding box center [91, 253] width 183 height 35
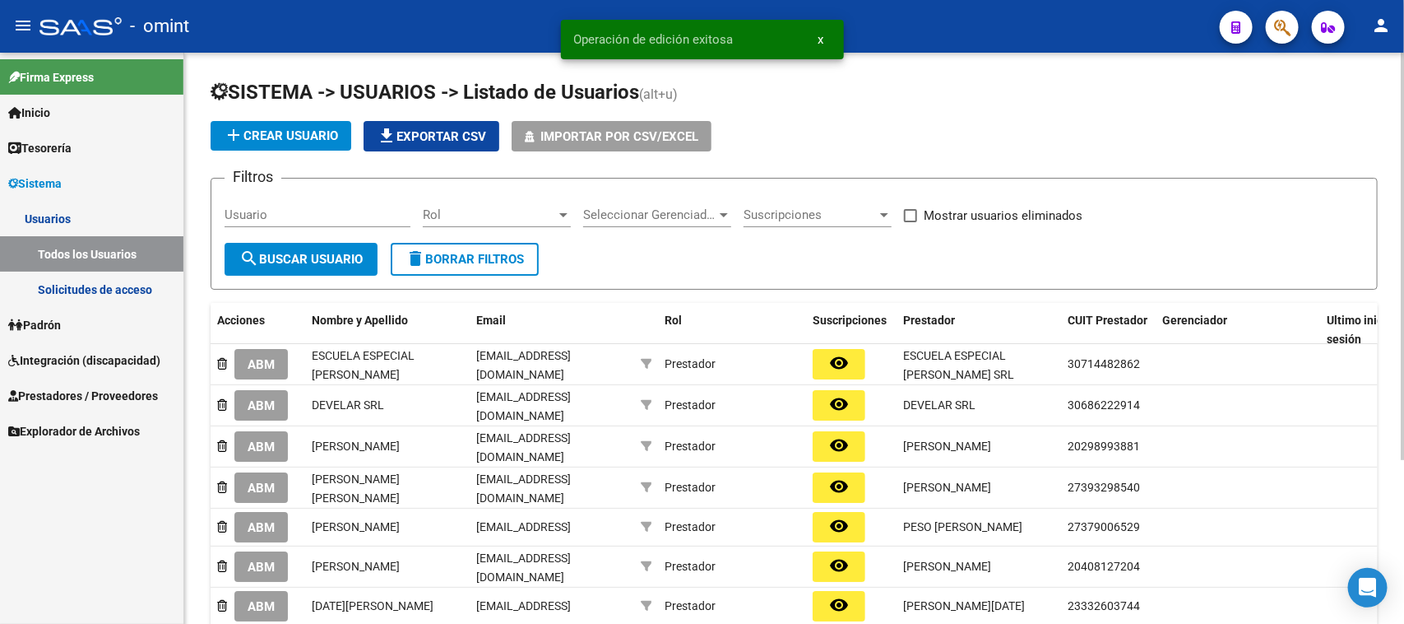
click at [231, 211] on input "Usuario" at bounding box center [318, 214] width 186 height 15
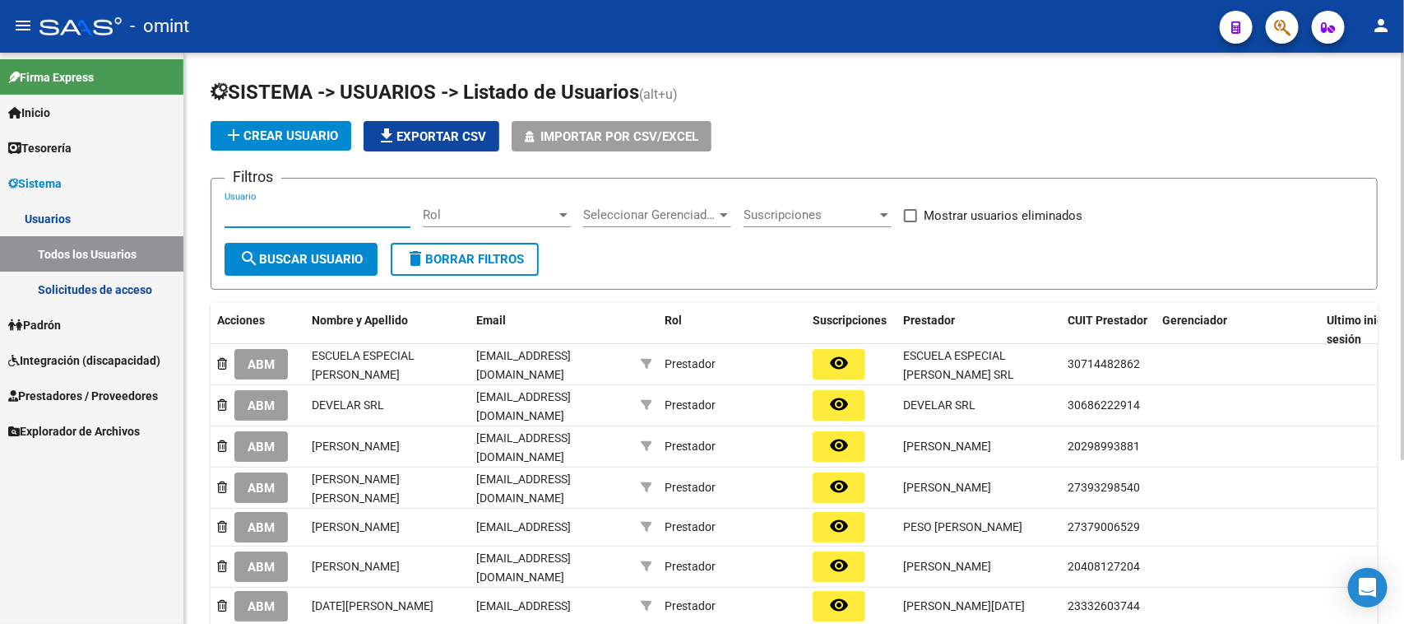
paste input "[PERSON_NAME]"
type input "[PERSON_NAME]"
drag, startPoint x: 269, startPoint y: 262, endPoint x: 272, endPoint y: 272, distance: 11.0
click at [270, 262] on span "search Buscar Usuario" at bounding box center [300, 259] width 123 height 15
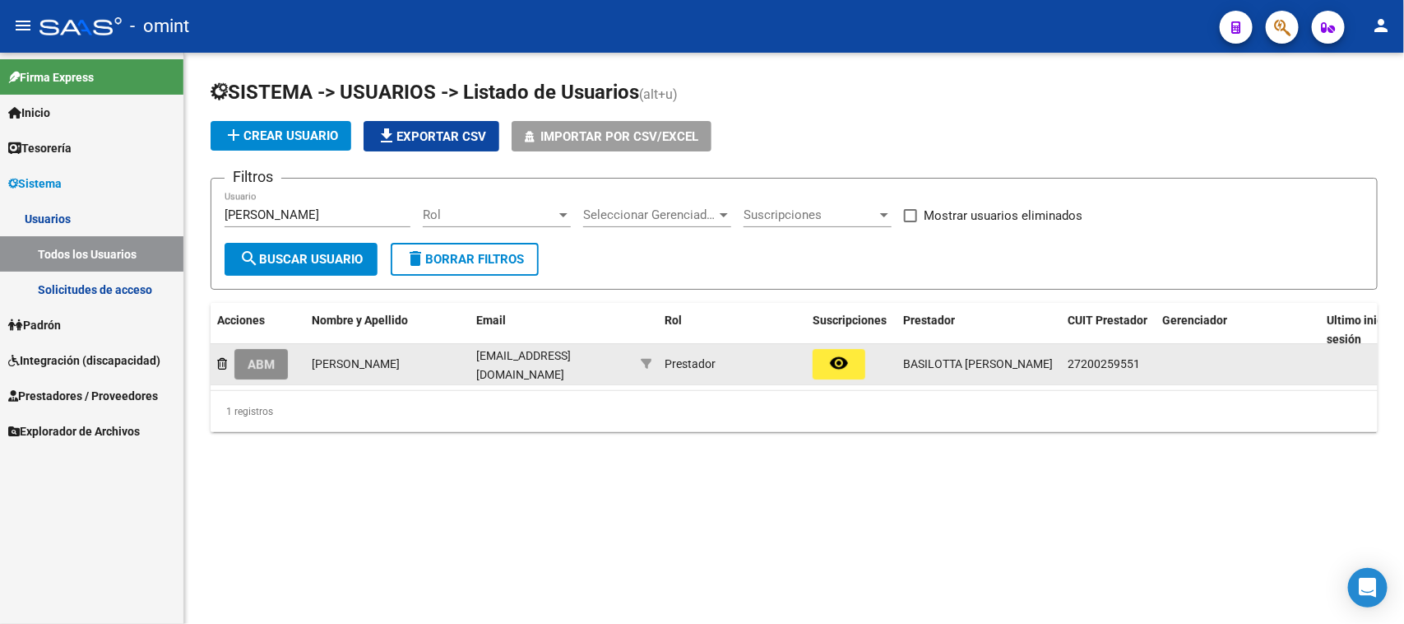
click at [252, 370] on button "ABM" at bounding box center [260, 364] width 53 height 30
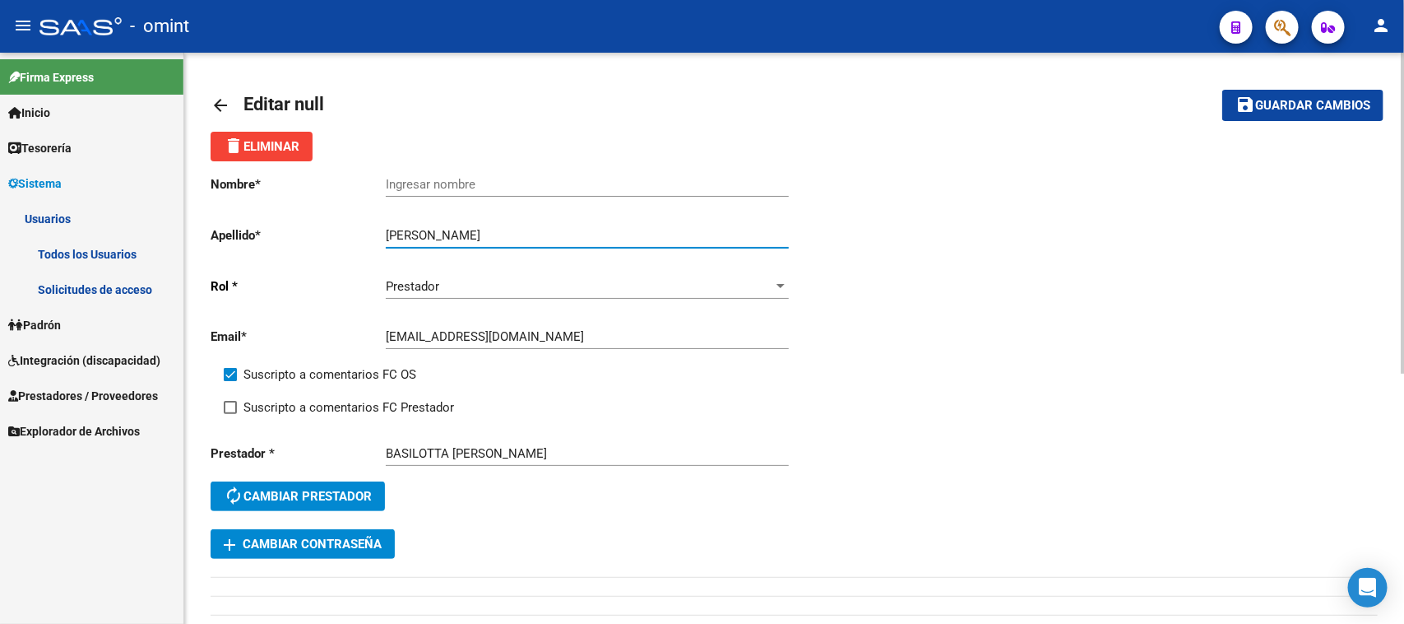
drag, startPoint x: 479, startPoint y: 239, endPoint x: 301, endPoint y: 231, distance: 177.9
click at [301, 231] on app-form-text-field "Apellido * [PERSON_NAME] Ingresar apellido" at bounding box center [500, 235] width 578 height 15
click at [457, 224] on div "[PERSON_NAME] Ingresar apellido" at bounding box center [587, 229] width 403 height 35
click at [475, 231] on input "[PERSON_NAME]" at bounding box center [587, 235] width 403 height 15
drag, startPoint x: 475, startPoint y: 231, endPoint x: 348, endPoint y: 243, distance: 127.2
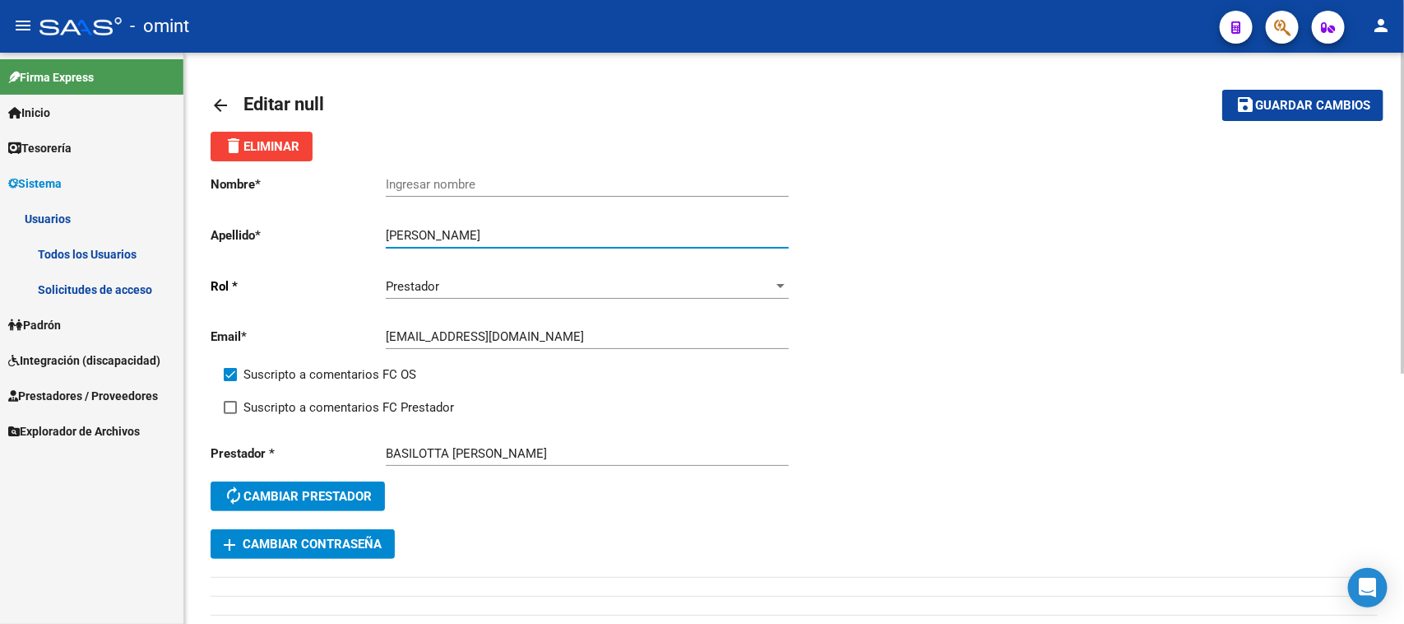
click at [348, 243] on app-form-text-field "Apellido * [PERSON_NAME] Ingresar apellido" at bounding box center [500, 235] width 578 height 15
type input "Basilotta"
click at [453, 181] on input "Ingresar nombre" at bounding box center [587, 184] width 403 height 15
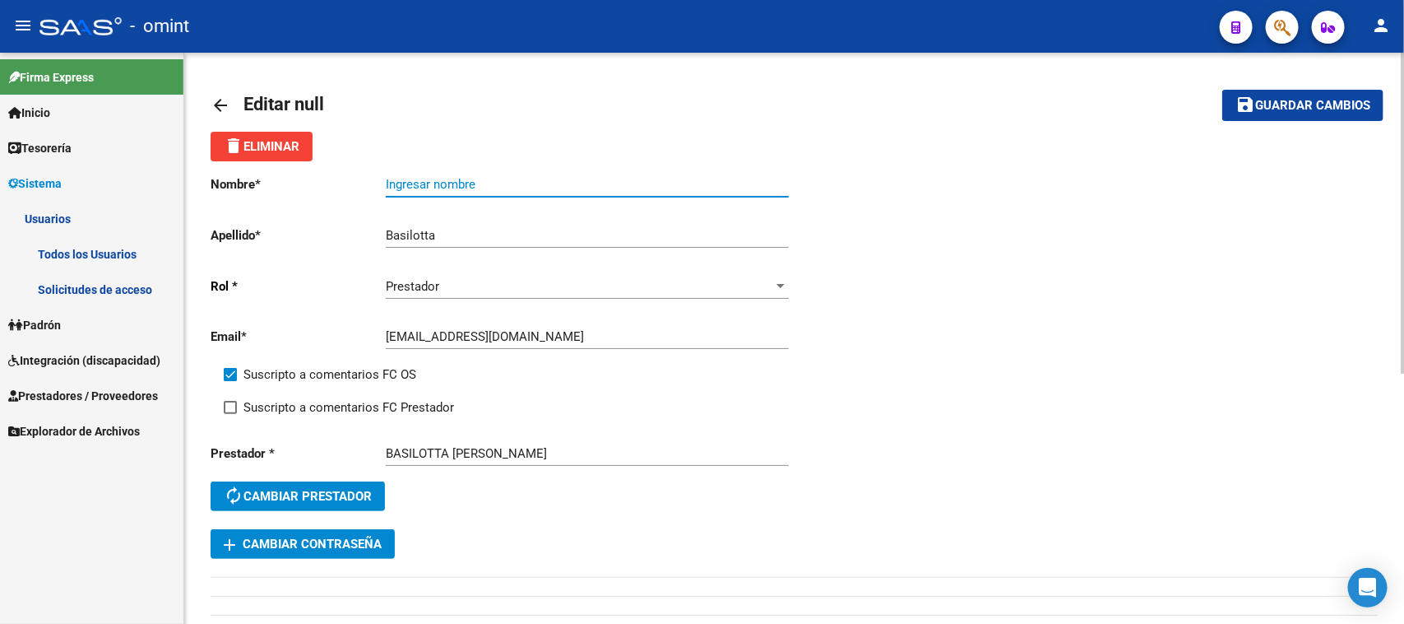
paste input "[PERSON_NAME]"
type input "[PERSON_NAME]"
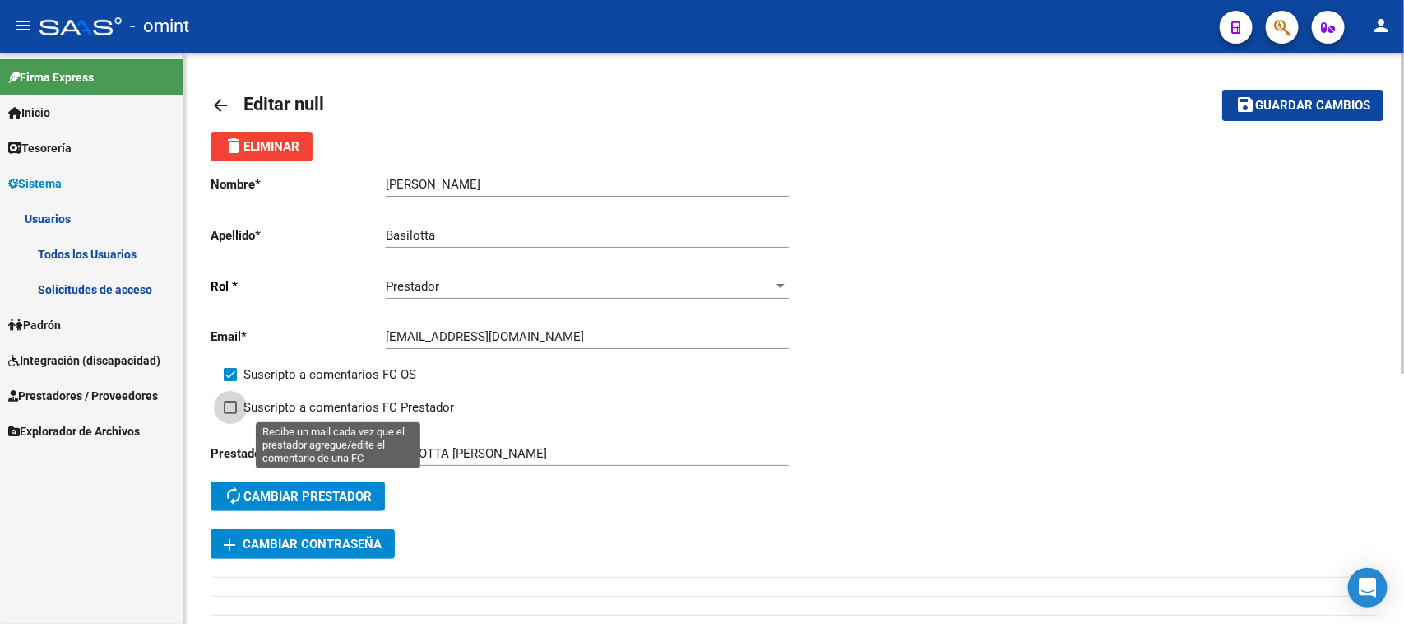
click at [360, 397] on span "Suscripto a comentarios FC Prestador" at bounding box center [349, 407] width 211 height 20
click at [230, 414] on input "Suscripto a comentarios FC Prestador" at bounding box center [230, 414] width 1 height 1
checkbox input "true"
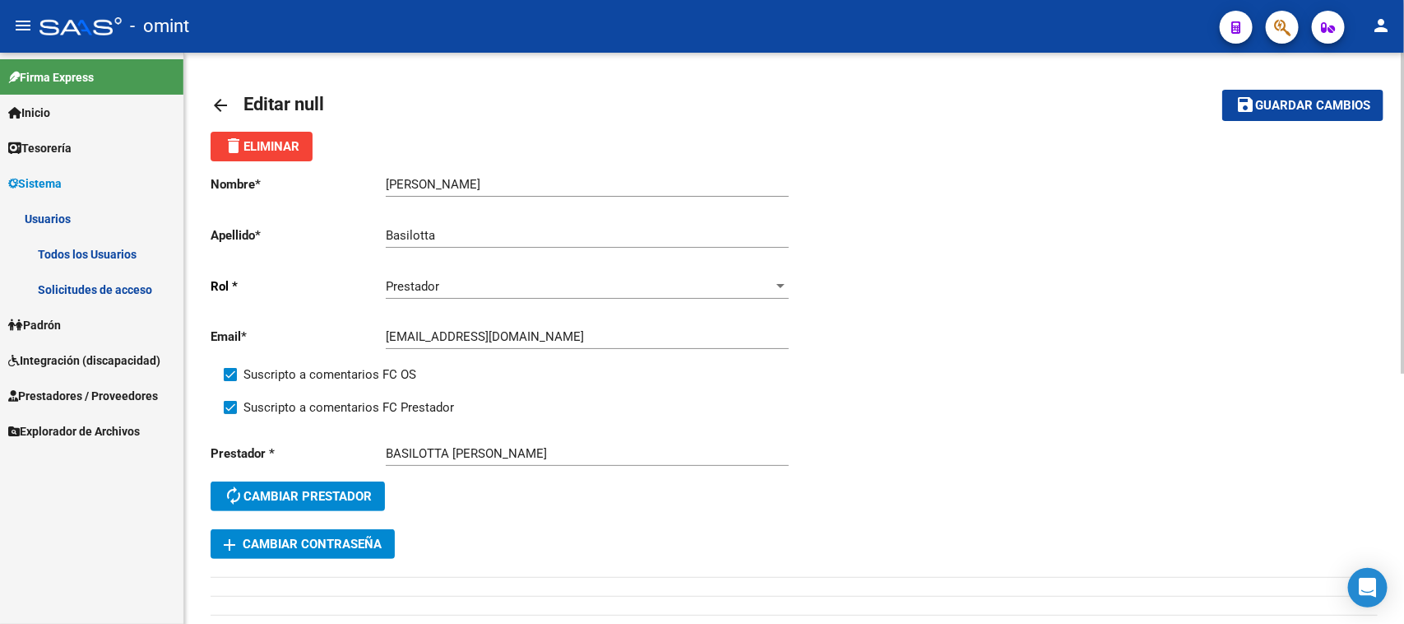
click at [1294, 105] on span "Guardar cambios" at bounding box center [1313, 106] width 115 height 15
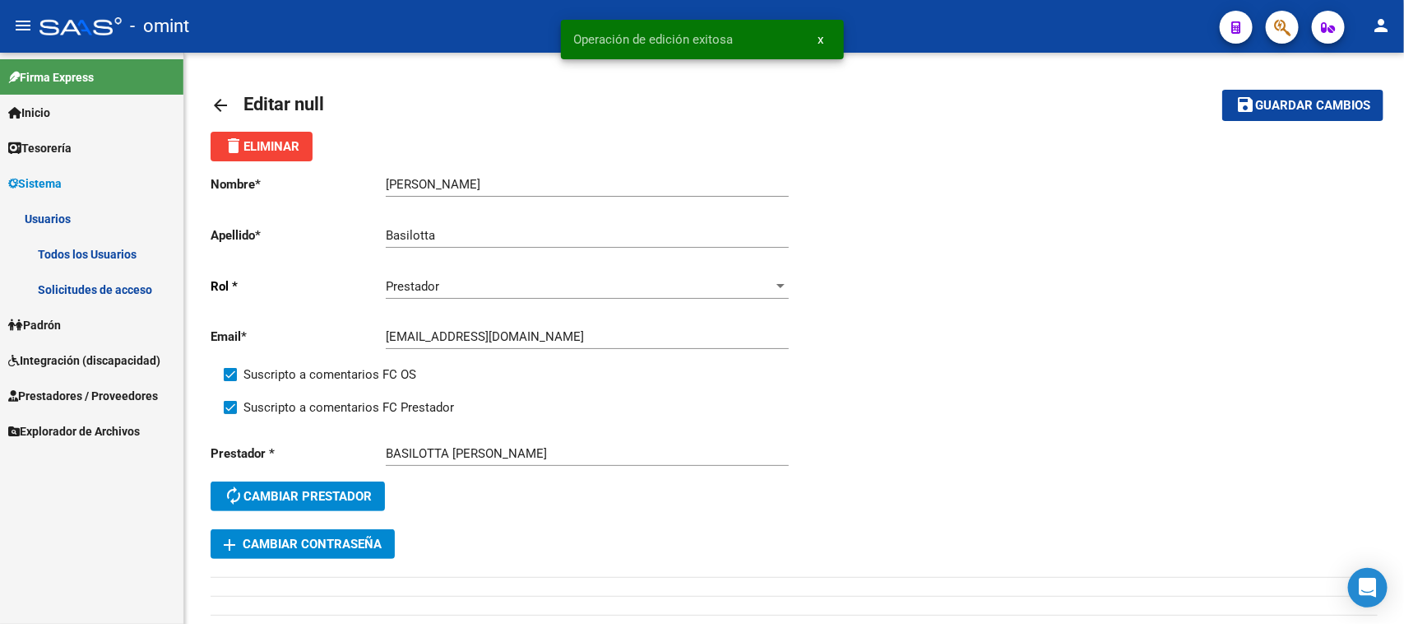
click at [124, 256] on link "Todos los Usuarios" at bounding box center [91, 253] width 183 height 35
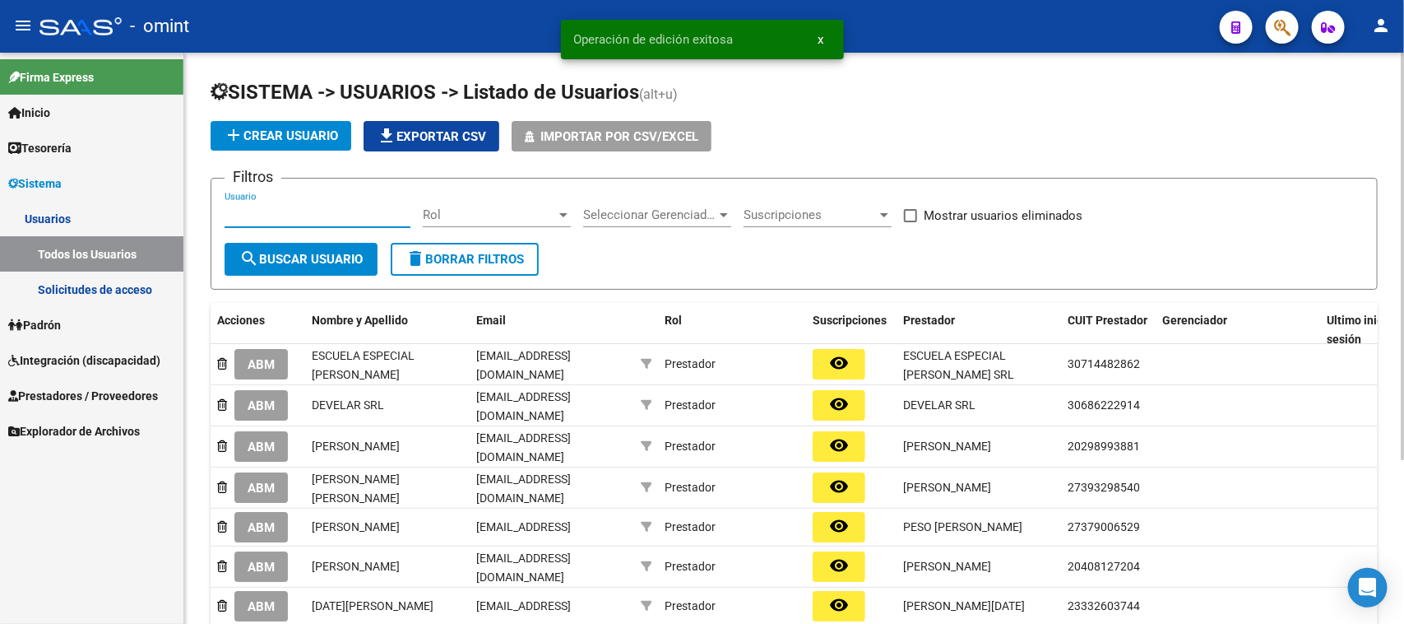
click at [338, 219] on input "Usuario" at bounding box center [318, 214] width 186 height 15
paste input "[PERSON_NAME]"
type input "[PERSON_NAME]"
click at [300, 276] on form "Filtros [PERSON_NAME] Usuario Rol Rol Seleccionar Gerenciador Seleccionar Geren…" at bounding box center [794, 234] width 1167 height 112
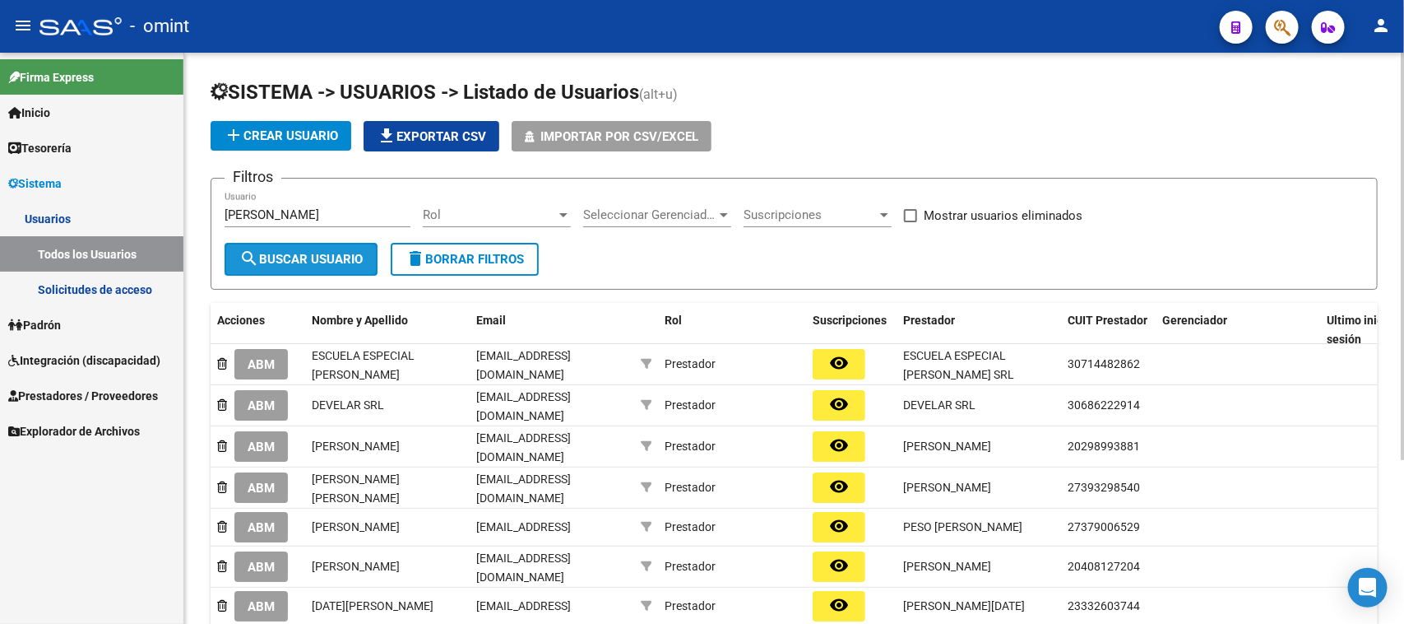
click at [304, 261] on span "search Buscar Usuario" at bounding box center [300, 259] width 123 height 15
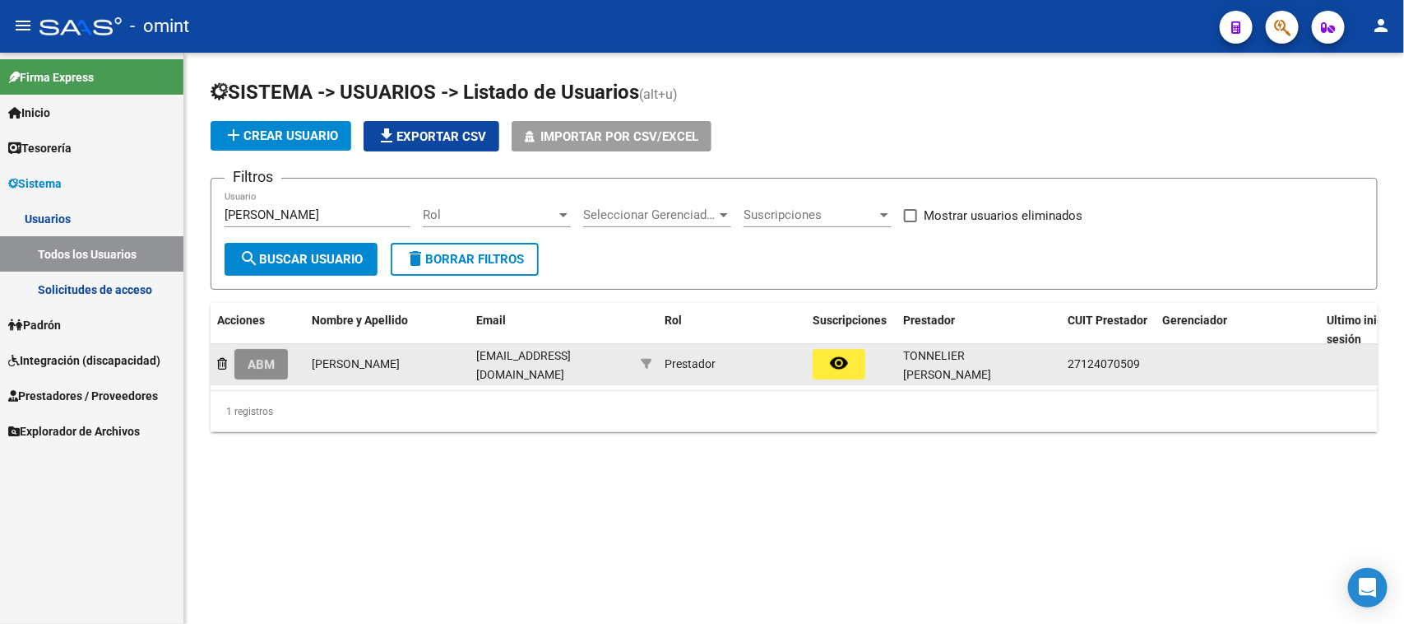
click at [270, 369] on button "ABM" at bounding box center [260, 364] width 53 height 30
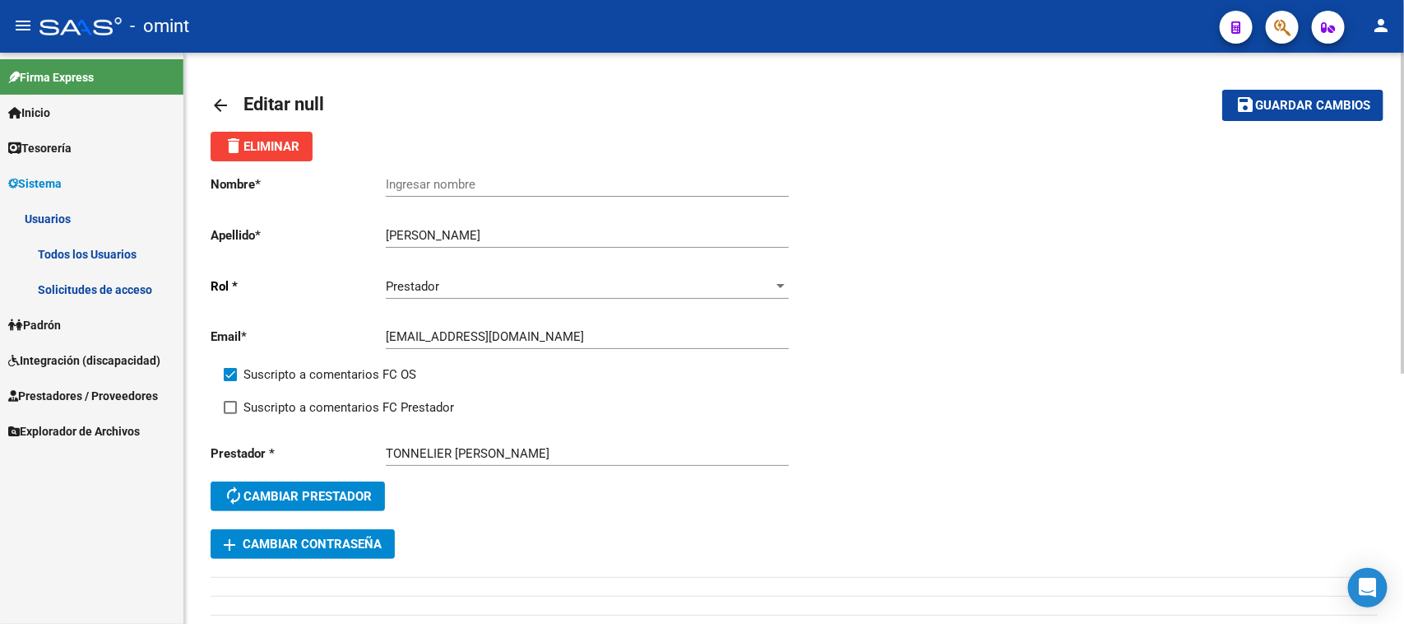
click at [453, 225] on div "[PERSON_NAME] apellido" at bounding box center [587, 229] width 403 height 35
drag, startPoint x: 453, startPoint y: 229, endPoint x: 346, endPoint y: 231, distance: 107.0
click at [346, 231] on app-form-text-field "Apellido * [PERSON_NAME] apellido" at bounding box center [500, 235] width 578 height 15
click at [434, 233] on input "[PERSON_NAME]" at bounding box center [587, 235] width 403 height 15
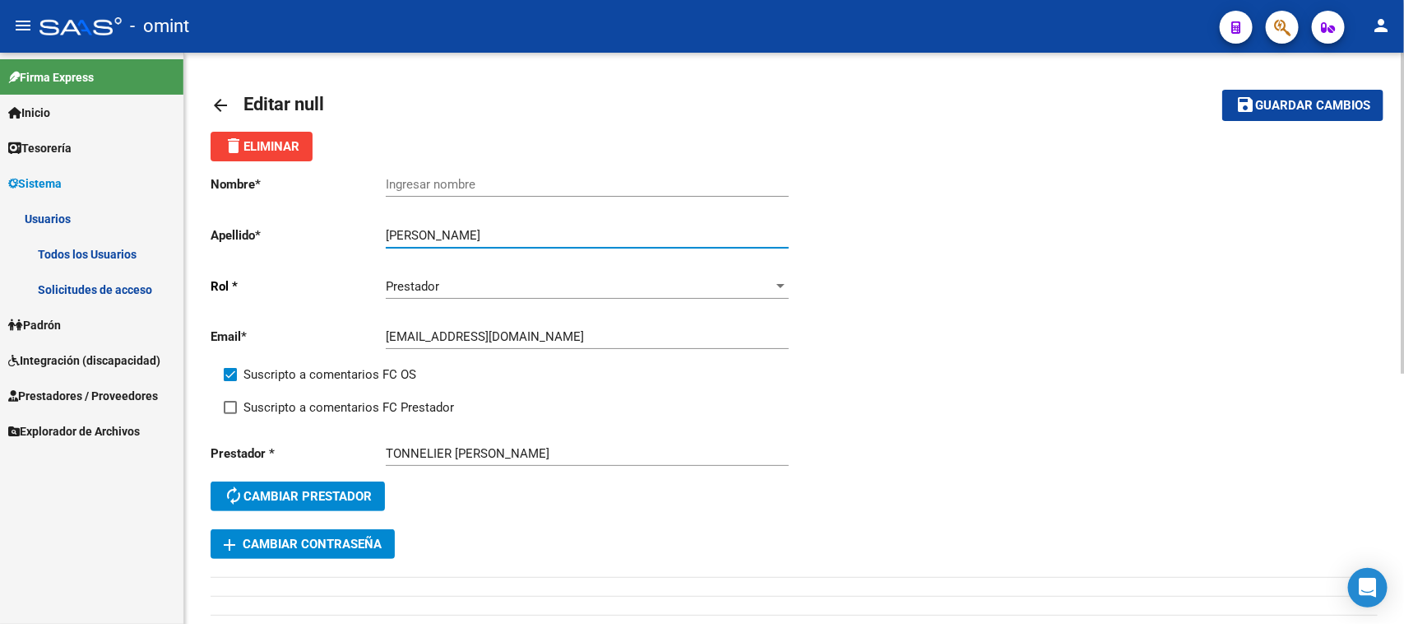
drag, startPoint x: 451, startPoint y: 228, endPoint x: 281, endPoint y: 233, distance: 169.6
click at [281, 233] on app-form-text-field "Apellido * [PERSON_NAME] apellido" at bounding box center [500, 235] width 578 height 15
type input "tonnelier"
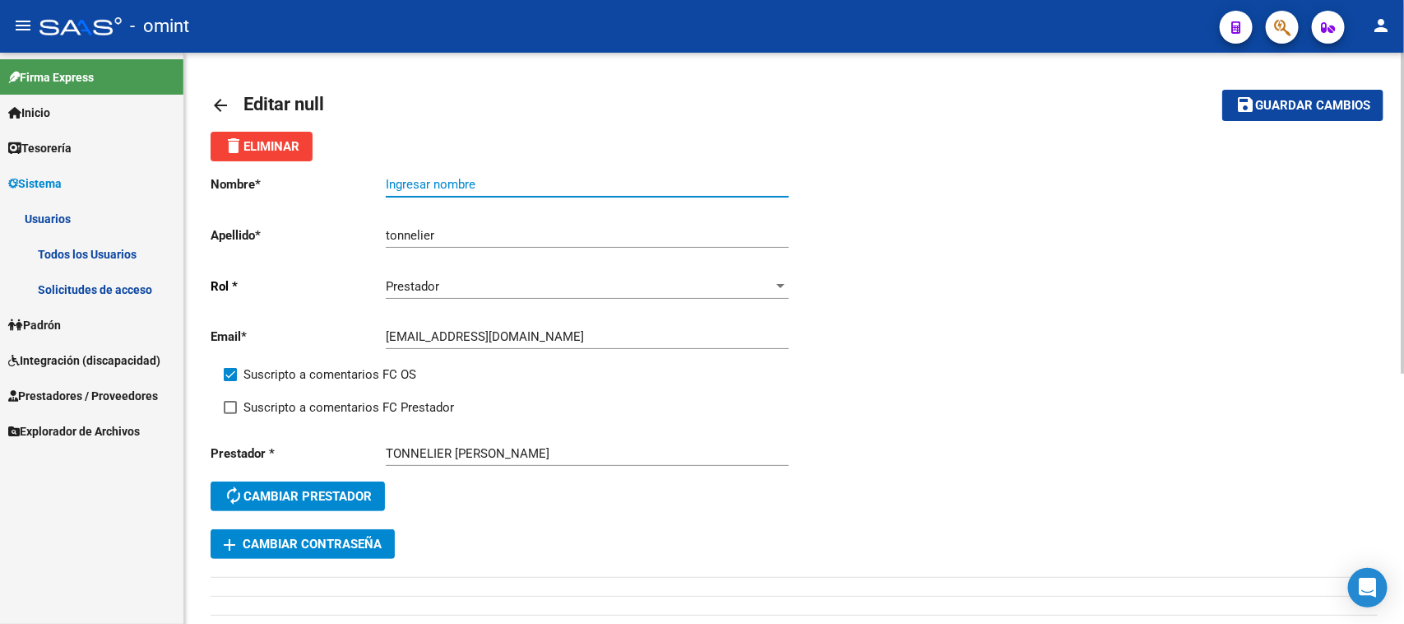
click at [462, 188] on input "Ingresar nombre" at bounding box center [587, 184] width 403 height 15
paste input "[PERSON_NAME]"
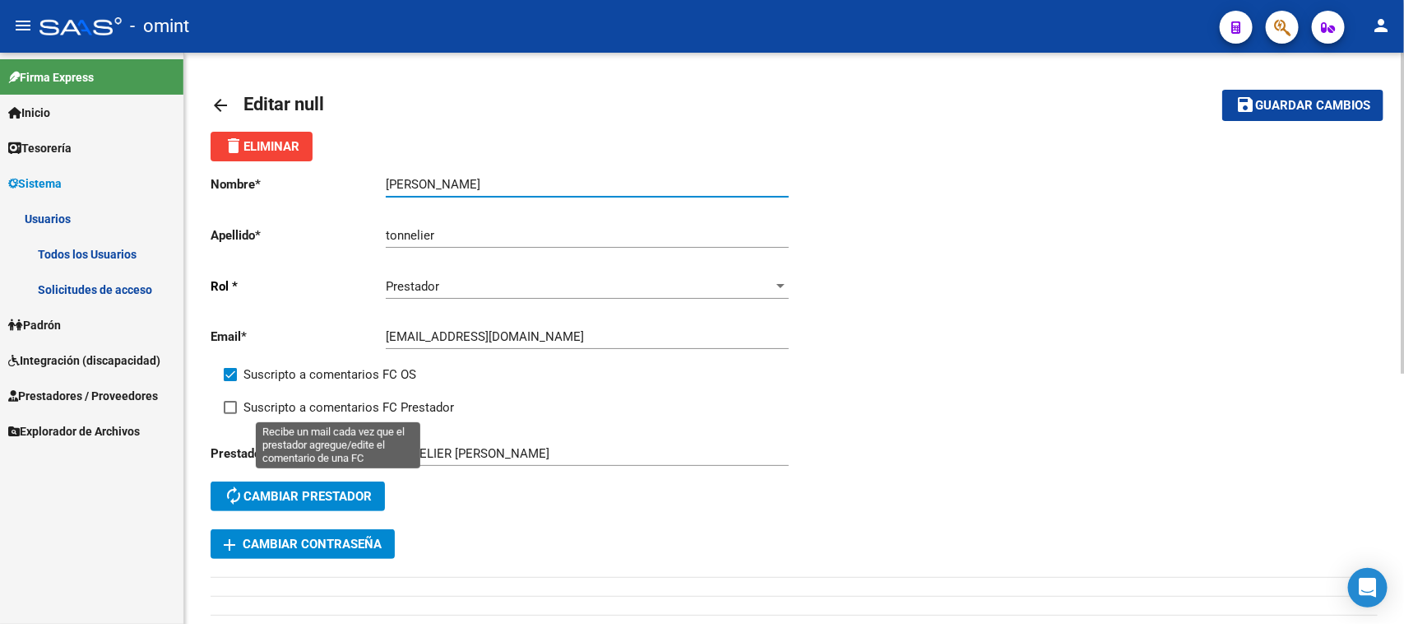
type input "[PERSON_NAME]"
click at [372, 397] on span "Suscripto a comentarios FC Prestador" at bounding box center [349, 407] width 211 height 20
click at [230, 414] on input "Suscripto a comentarios FC Prestador" at bounding box center [230, 414] width 1 height 1
checkbox input "true"
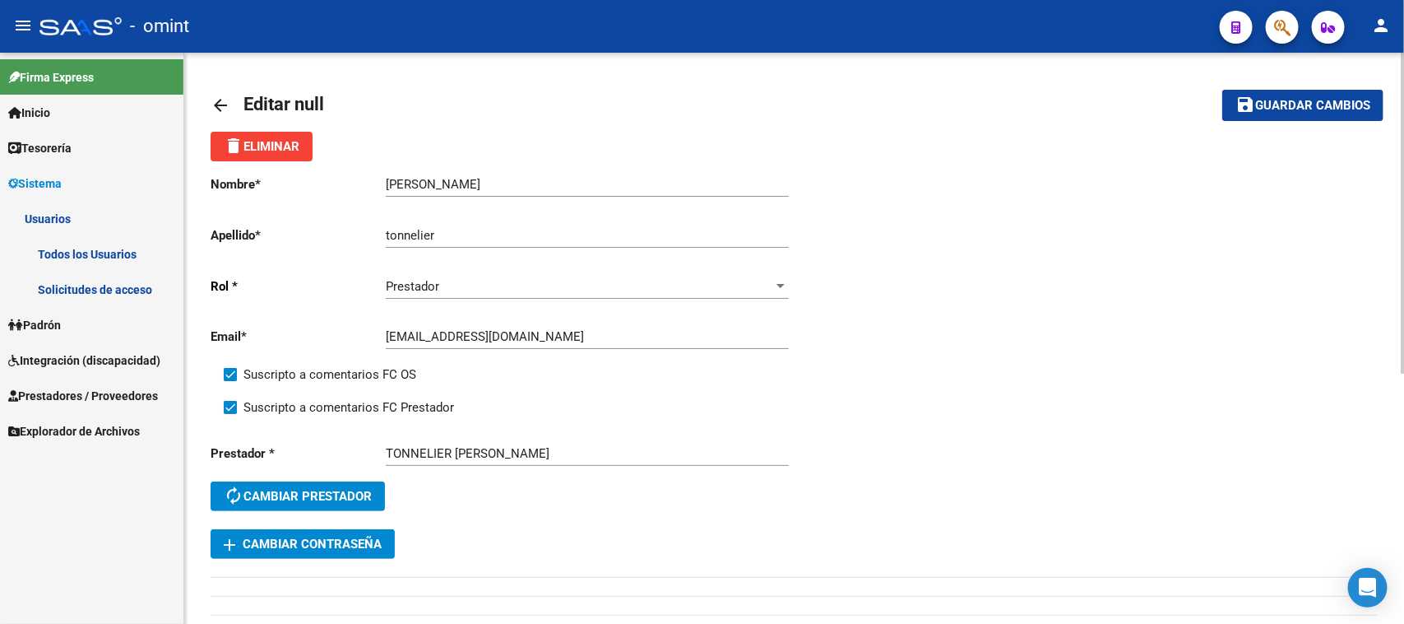
click at [1245, 108] on mat-icon "save" at bounding box center [1246, 105] width 20 height 20
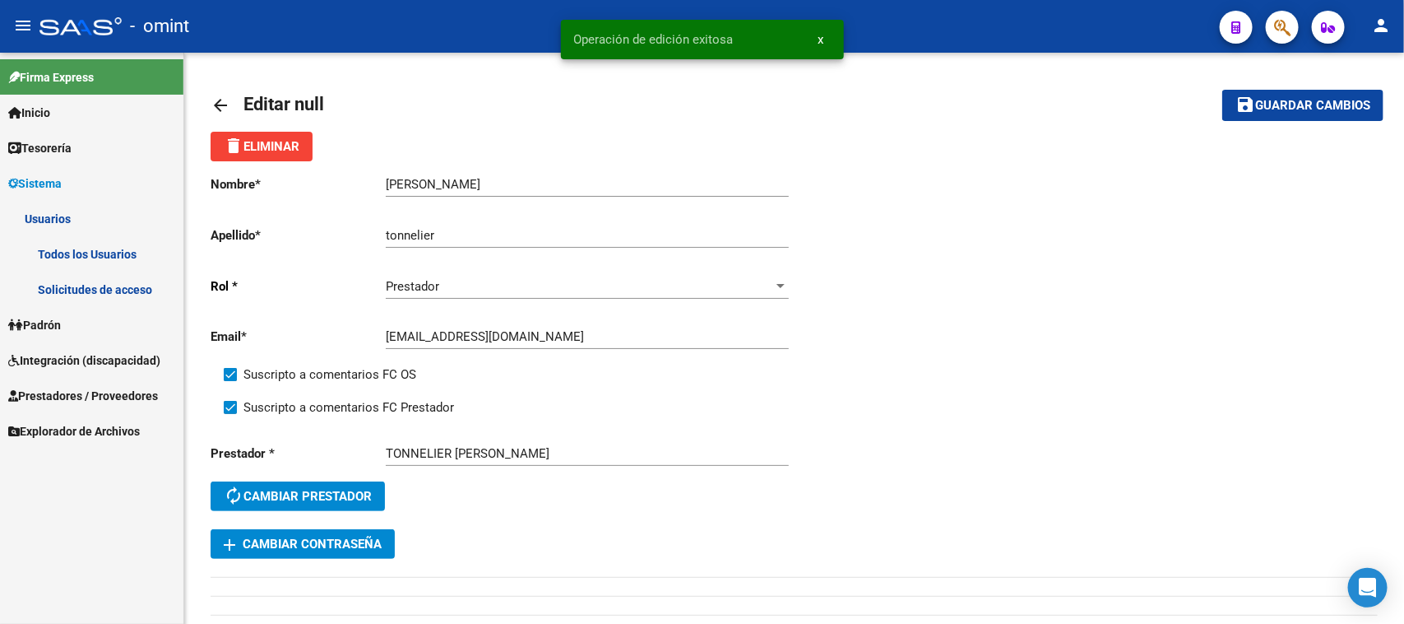
click at [146, 253] on link "Todos los Usuarios" at bounding box center [91, 253] width 183 height 35
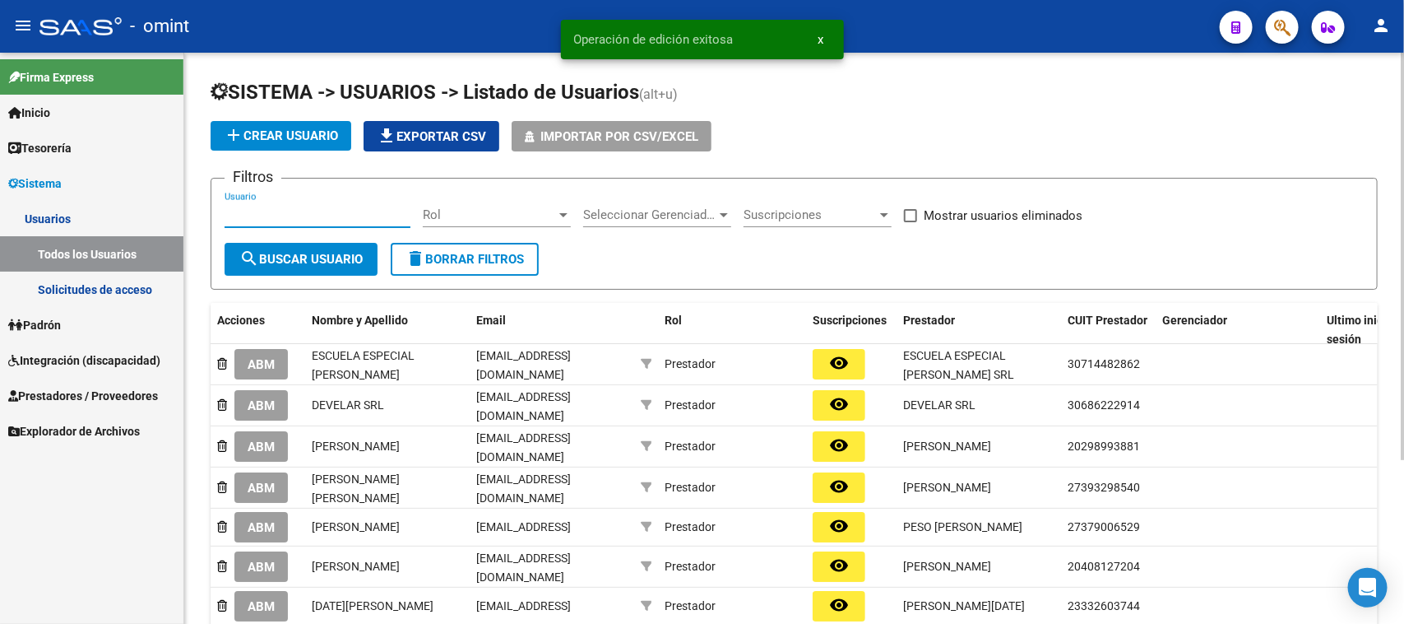
click at [354, 219] on input "Usuario" at bounding box center [318, 214] width 186 height 15
paste input "[DEMOGRAPHIC_DATA] [PERSON_NAME]"
type input "[DEMOGRAPHIC_DATA] [PERSON_NAME]"
click at [300, 261] on span "search Buscar Usuario" at bounding box center [300, 259] width 123 height 15
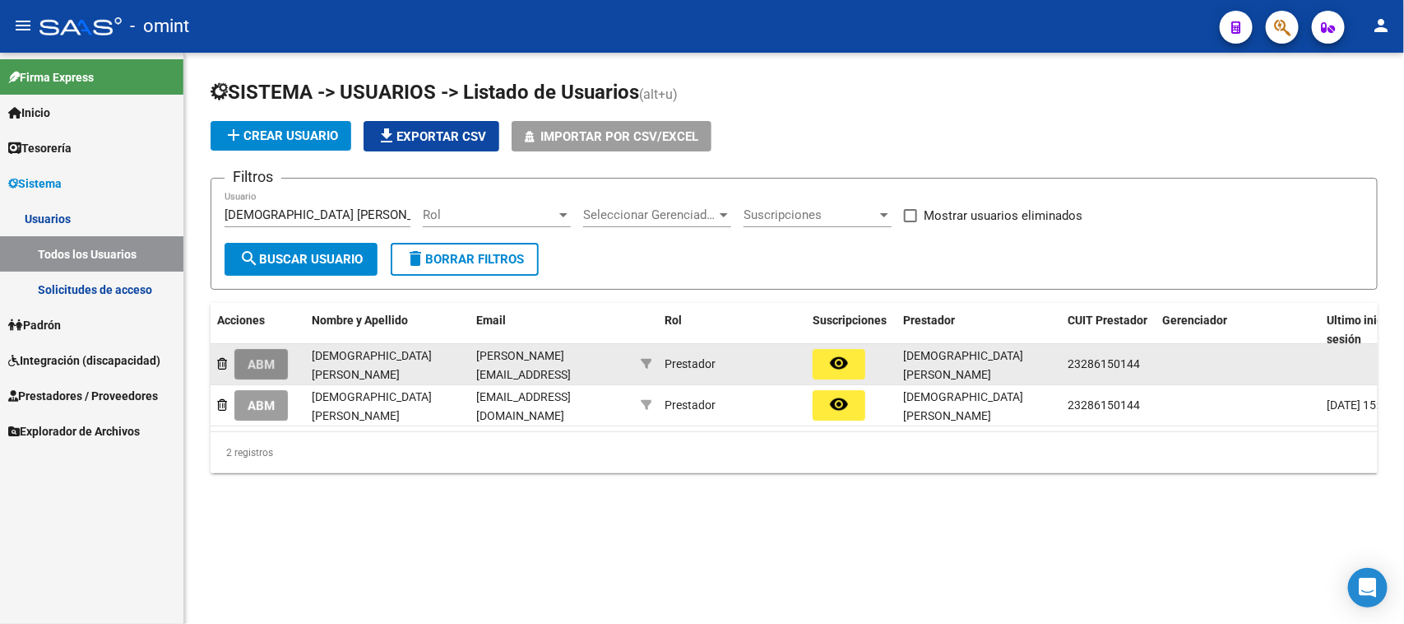
click at [248, 370] on button "ABM" at bounding box center [260, 364] width 53 height 30
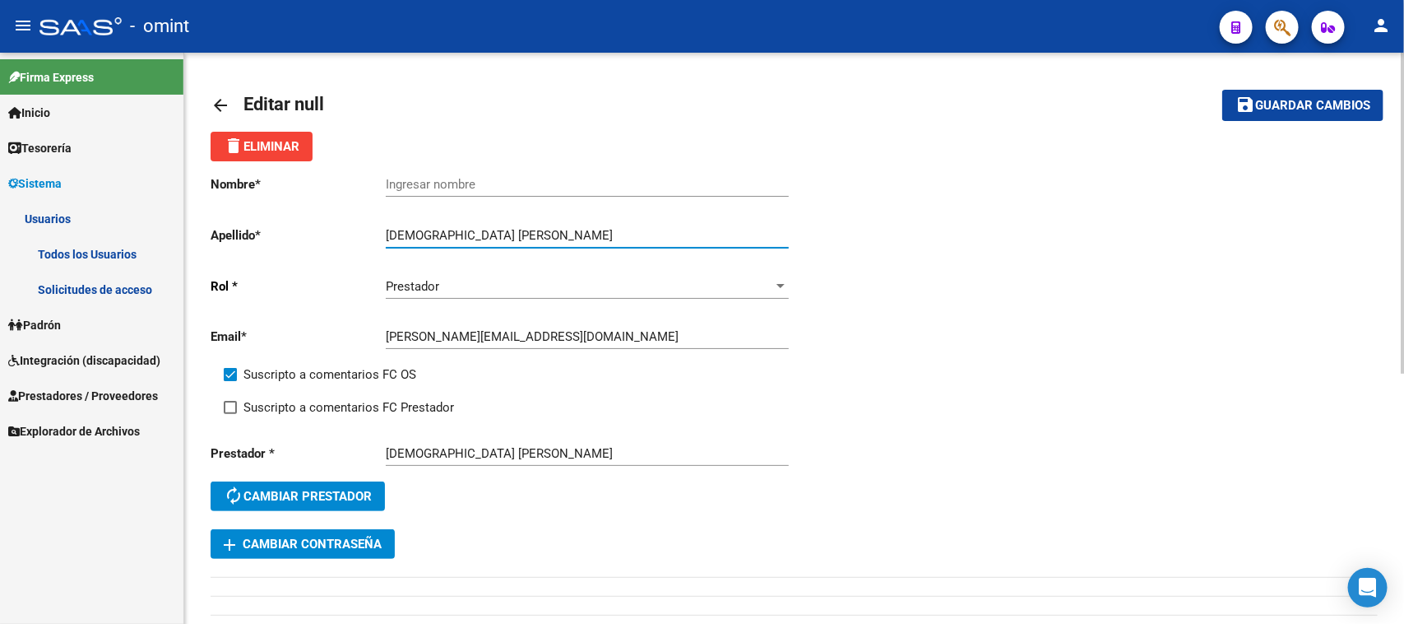
drag, startPoint x: 450, startPoint y: 232, endPoint x: 636, endPoint y: 228, distance: 186.0
click at [636, 228] on input "[DEMOGRAPHIC_DATA] [PERSON_NAME]" at bounding box center [587, 235] width 403 height 15
type input "ARMENTO"
drag, startPoint x: 607, startPoint y: 191, endPoint x: 615, endPoint y: 186, distance: 8.9
click at [607, 189] on div "Ingresar nombre" at bounding box center [587, 178] width 403 height 35
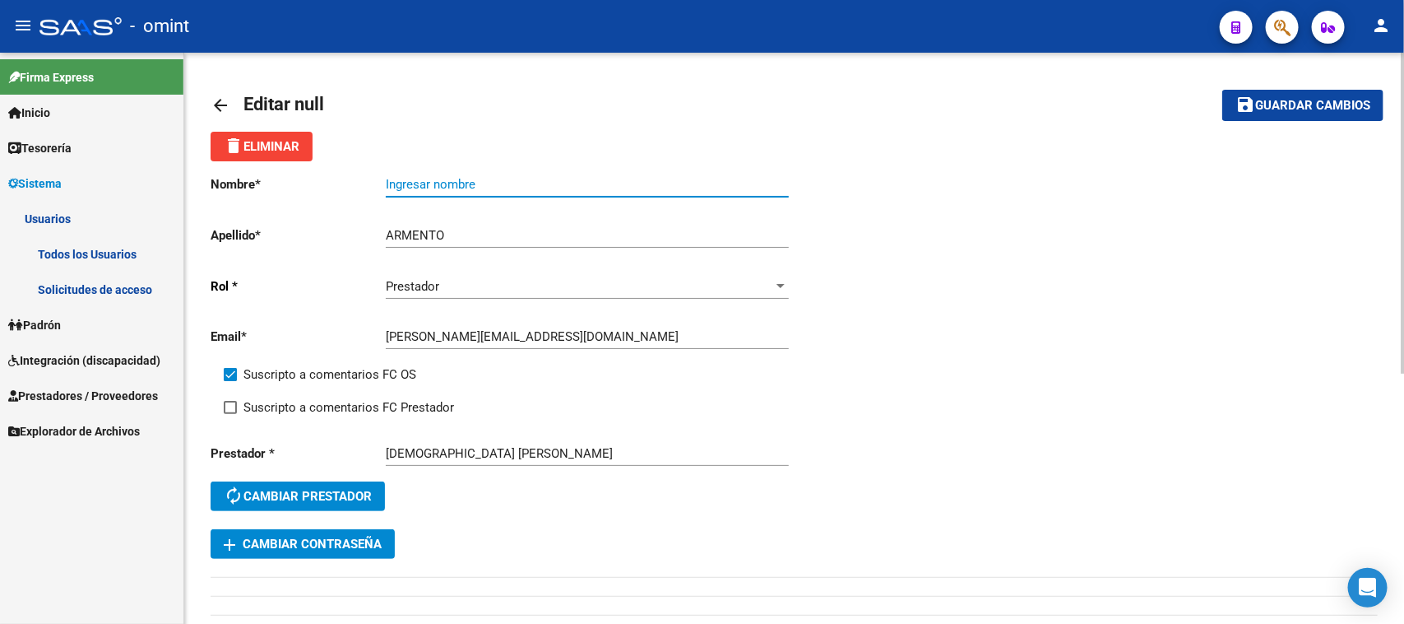
paste input "[PERSON_NAME]"
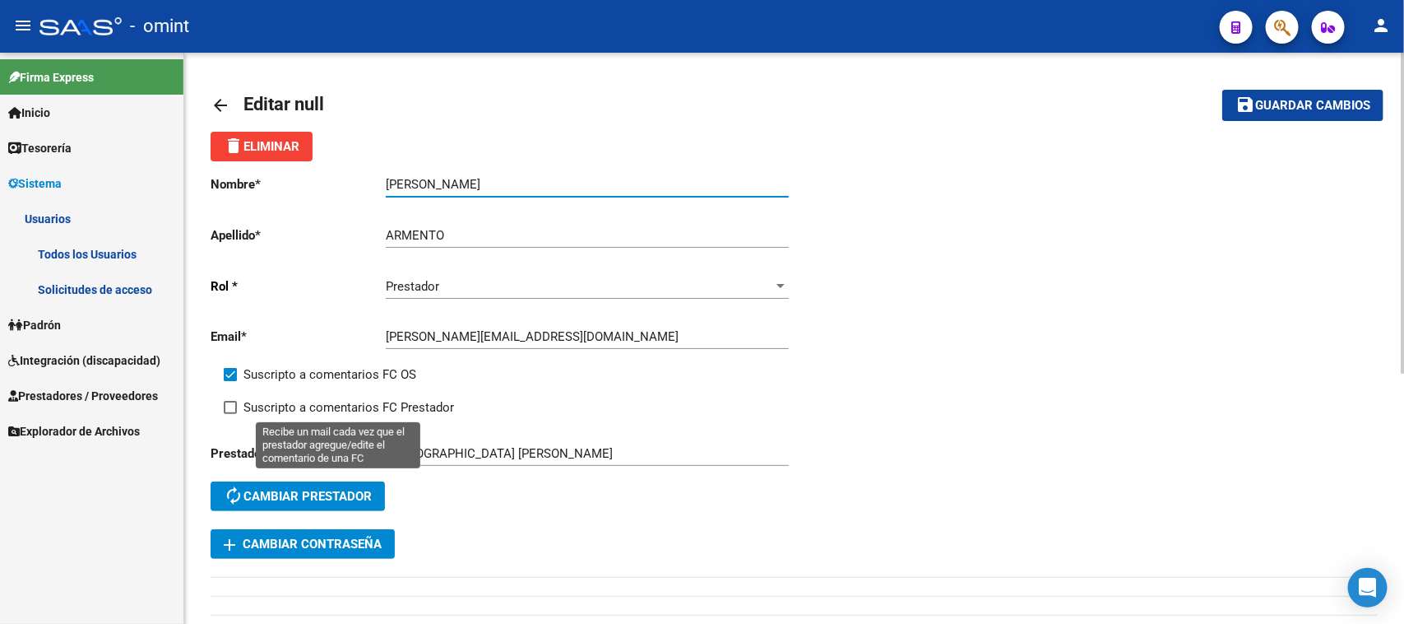
type input "[PERSON_NAME]"
click at [370, 397] on span "Suscripto a comentarios FC Prestador" at bounding box center [349, 407] width 211 height 20
click at [230, 414] on input "Suscripto a comentarios FC Prestador" at bounding box center [230, 414] width 1 height 1
checkbox input "true"
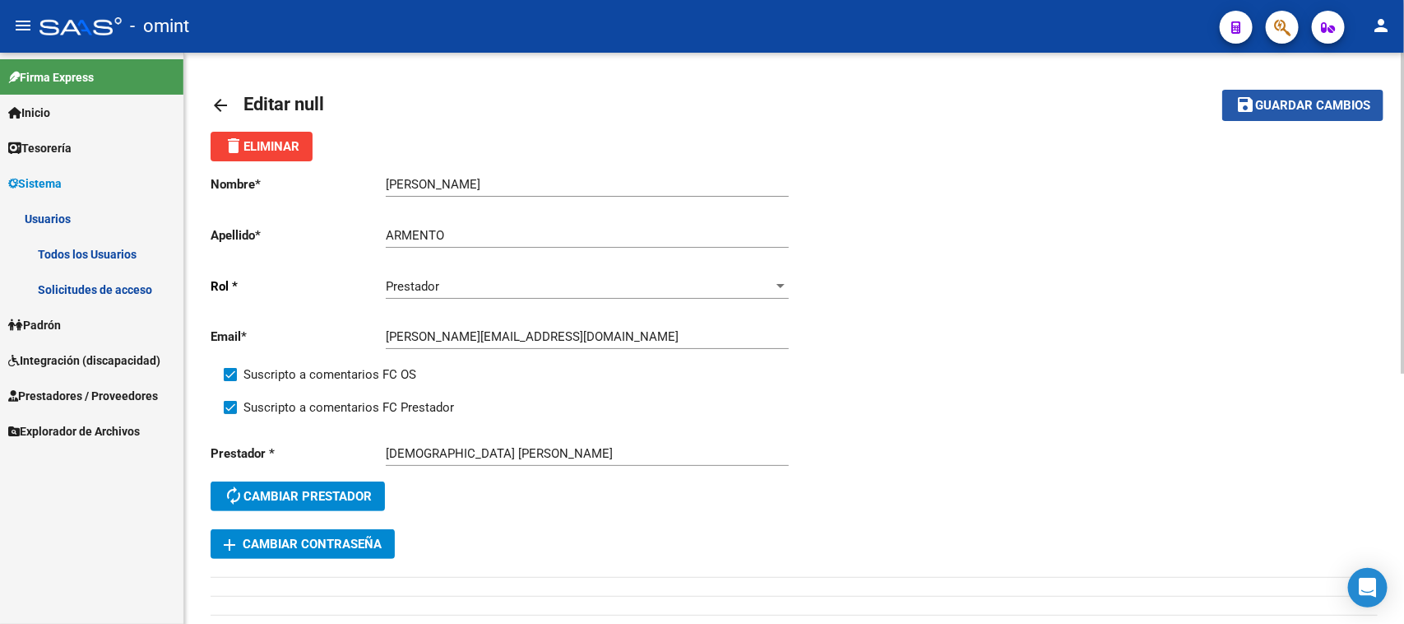
click at [1342, 91] on button "save Guardar cambios" at bounding box center [1303, 105] width 161 height 30
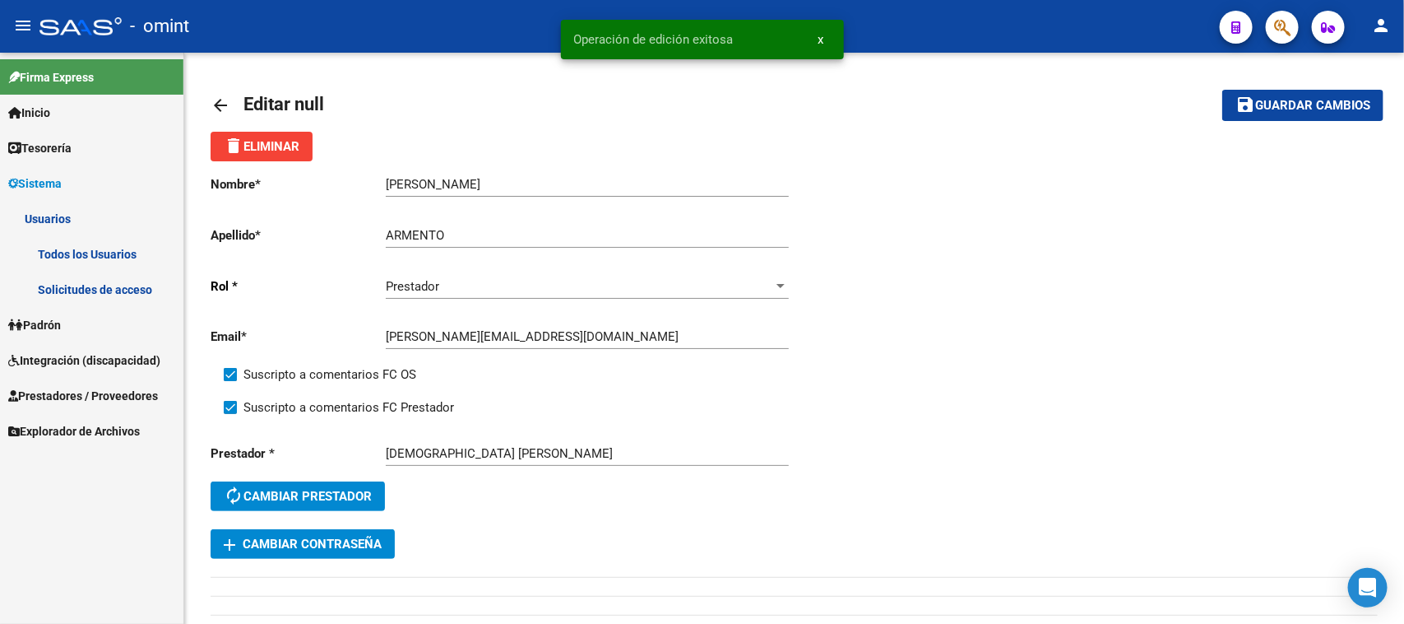
click at [95, 244] on link "Todos los Usuarios" at bounding box center [91, 253] width 183 height 35
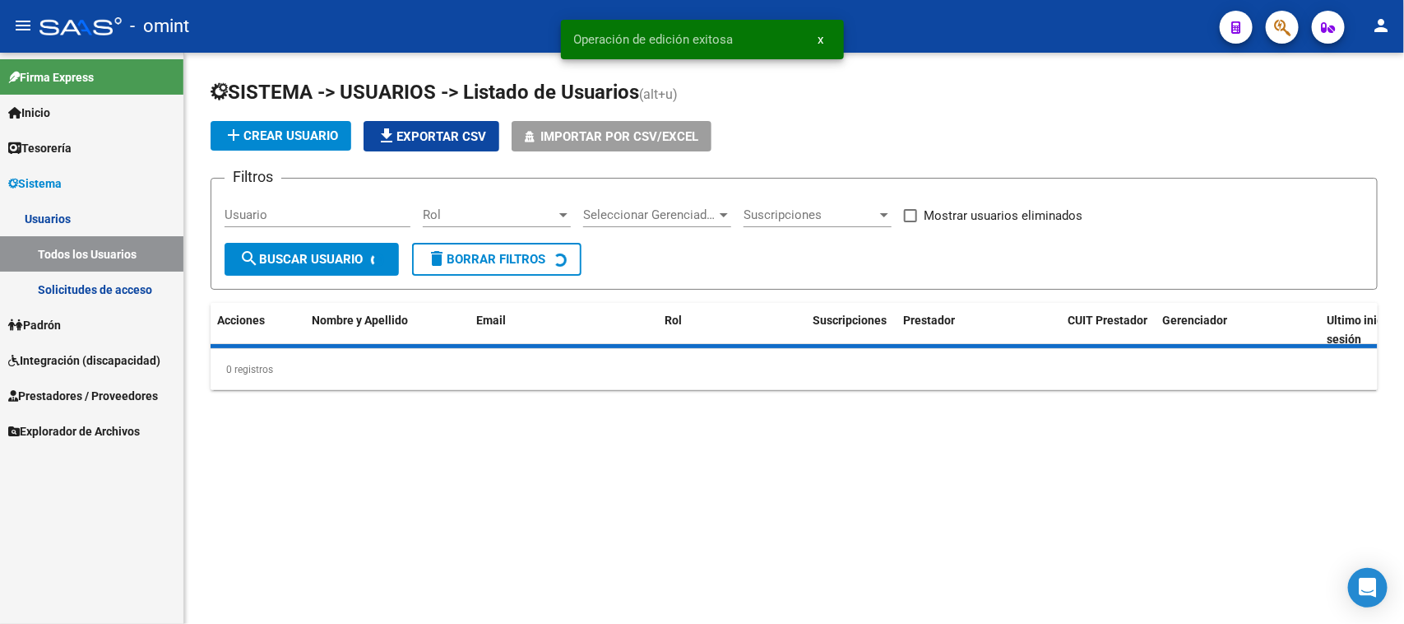
click at [340, 203] on div "Usuario" at bounding box center [318, 209] width 186 height 35
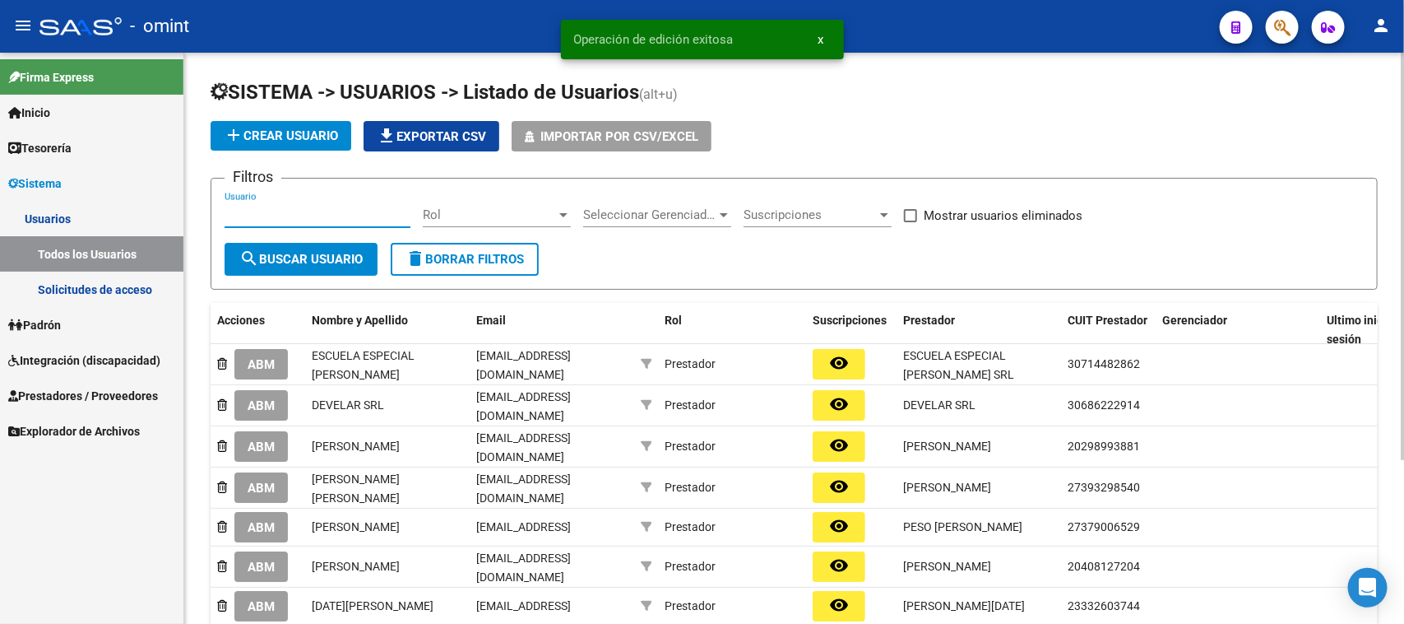
paste input "[PERSON_NAME]"
type input "[PERSON_NAME]"
click at [321, 262] on span "search Buscar Usuario" at bounding box center [300, 259] width 123 height 15
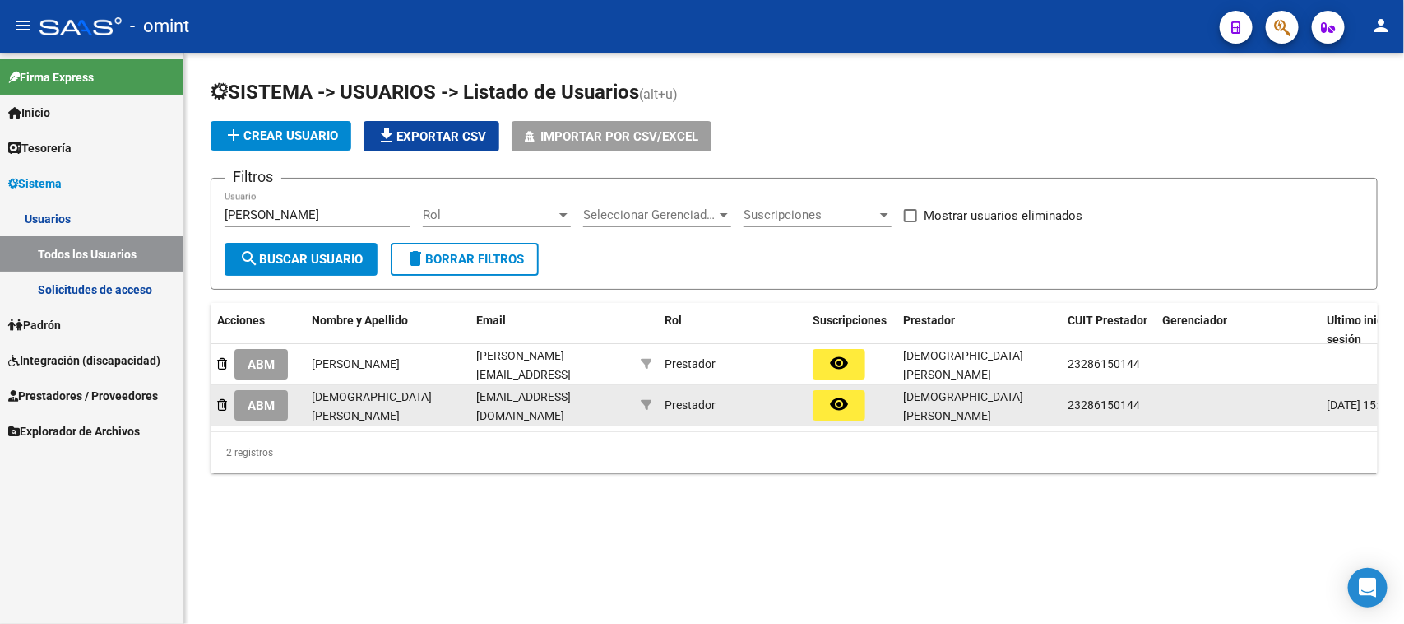
click at [272, 411] on button "ABM" at bounding box center [260, 405] width 53 height 30
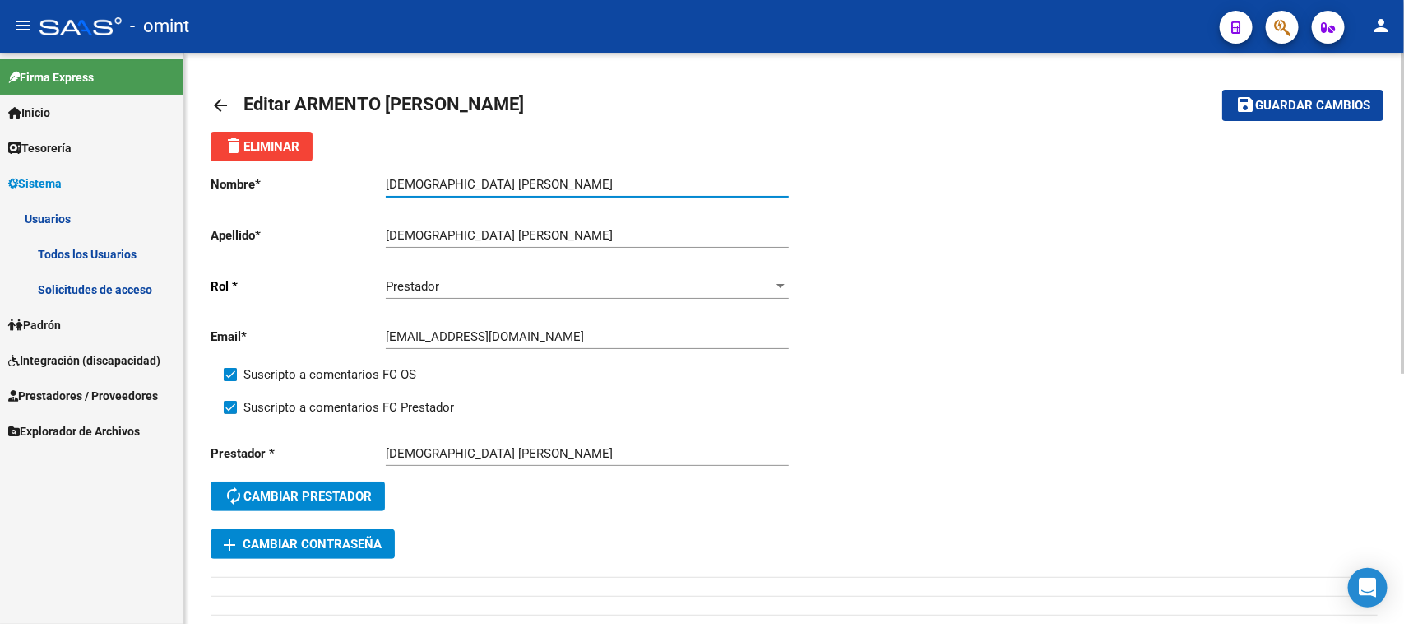
drag, startPoint x: 448, startPoint y: 177, endPoint x: 240, endPoint y: 181, distance: 208.2
click at [240, 181] on app-form-text-field "Nombre * [DEMOGRAPHIC_DATA] [PERSON_NAME] nombre" at bounding box center [500, 184] width 578 height 15
type input "[PERSON_NAME]"
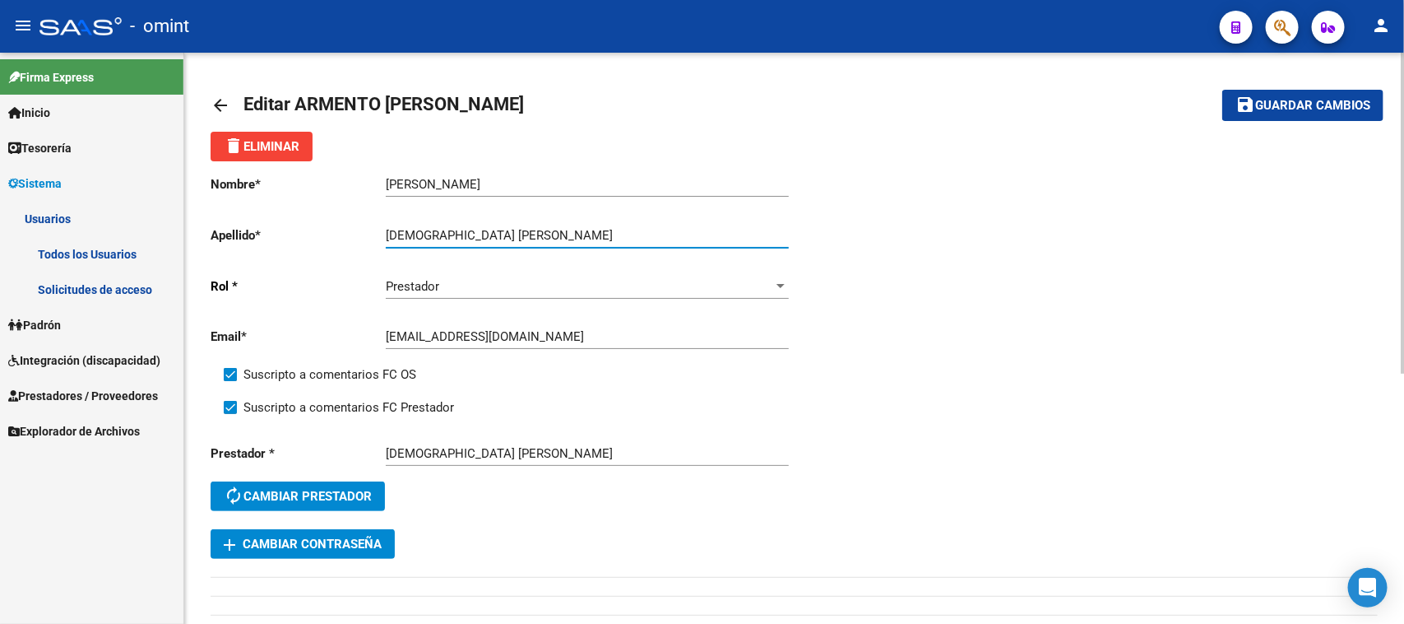
drag, startPoint x: 449, startPoint y: 236, endPoint x: 638, endPoint y: 240, distance: 189.3
click at [638, 240] on input "[DEMOGRAPHIC_DATA] [PERSON_NAME]" at bounding box center [587, 235] width 403 height 15
type input "ARMENTO"
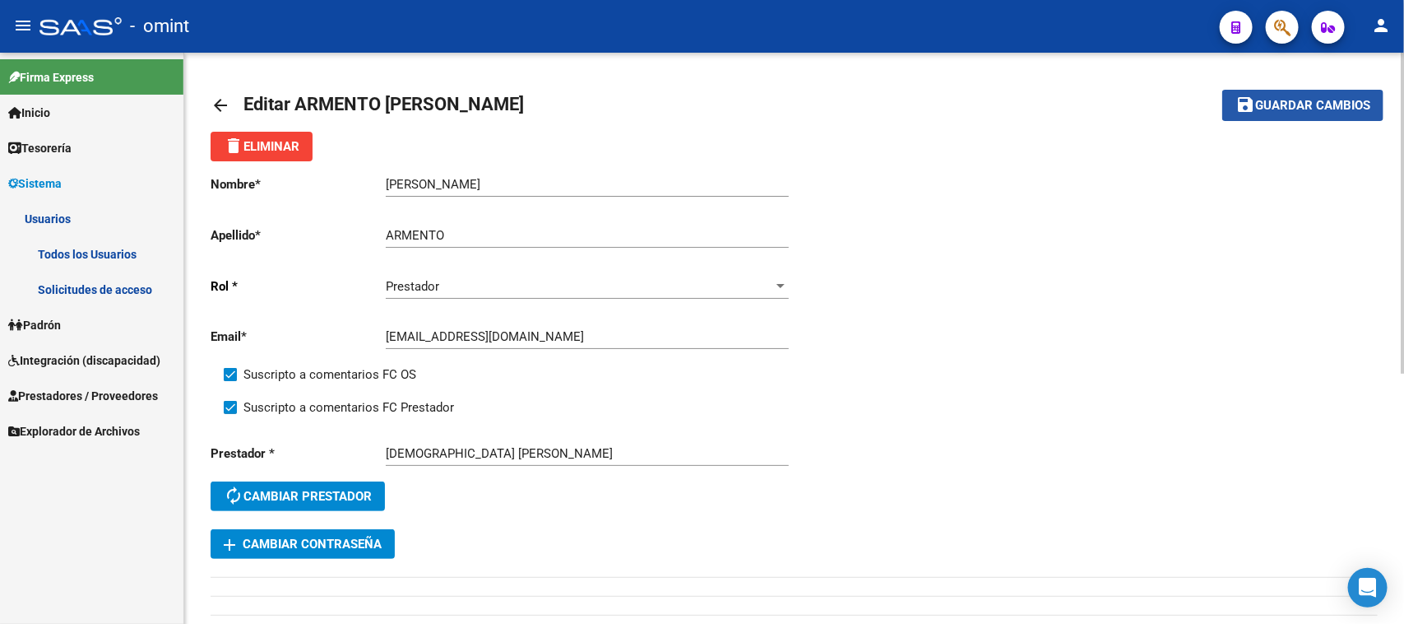
click at [1294, 101] on span "Guardar cambios" at bounding box center [1313, 106] width 115 height 15
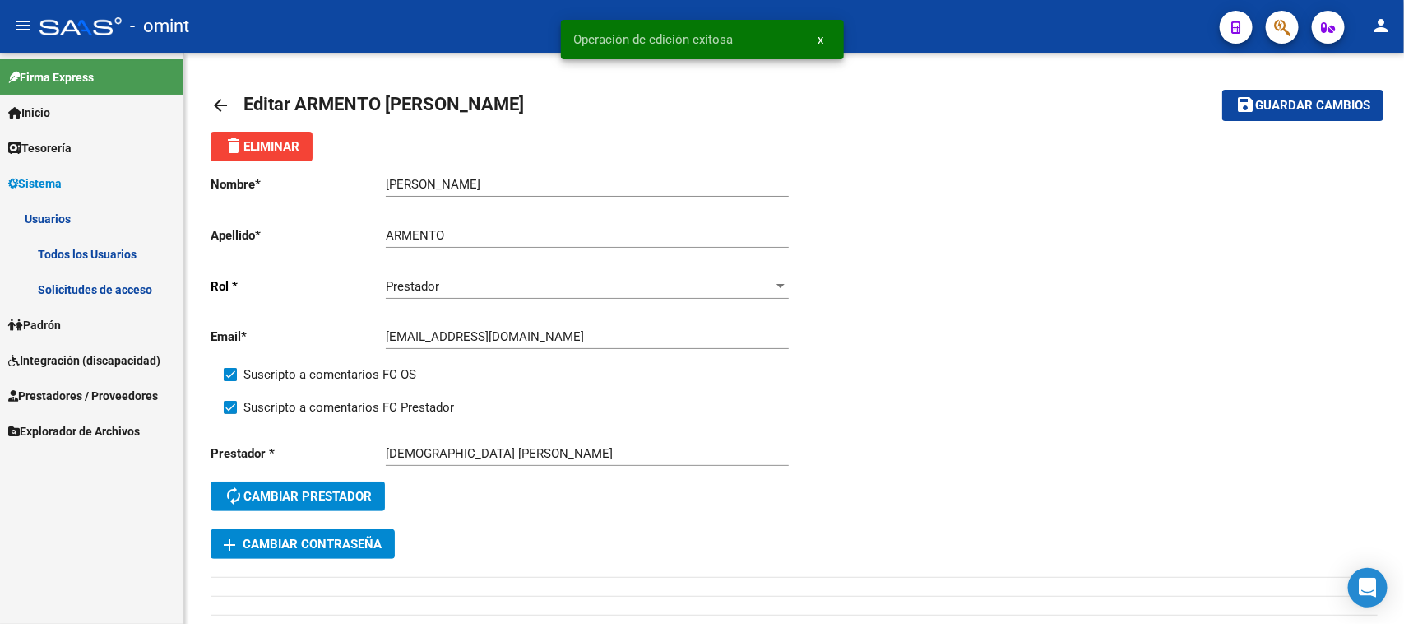
click at [115, 244] on link "Todos los Usuarios" at bounding box center [91, 253] width 183 height 35
